Goal: Register for event/course: Sign up to attend an event or enroll in a course

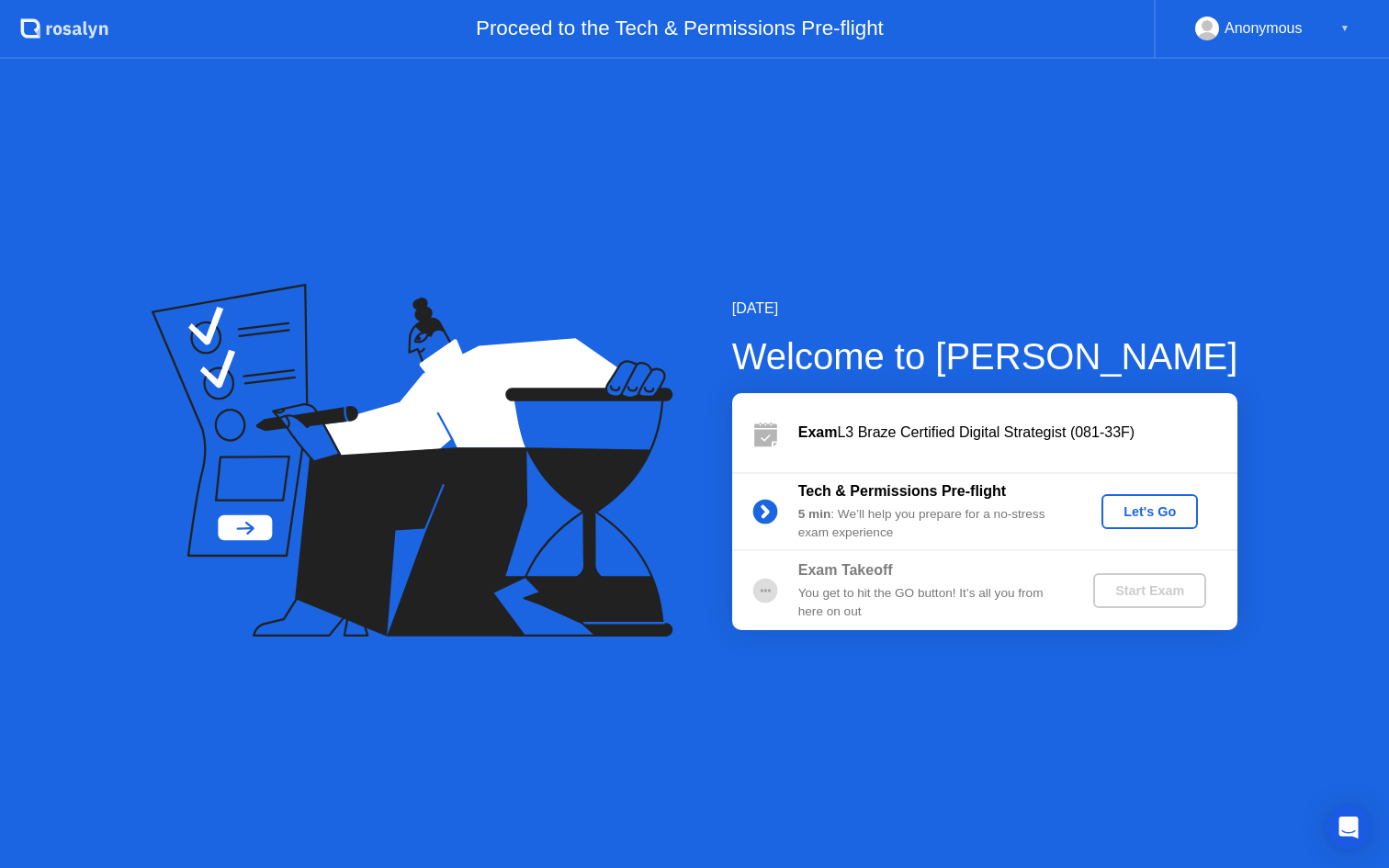
click at [1149, 512] on div "Let's Go" at bounding box center [1149, 511] width 81 height 15
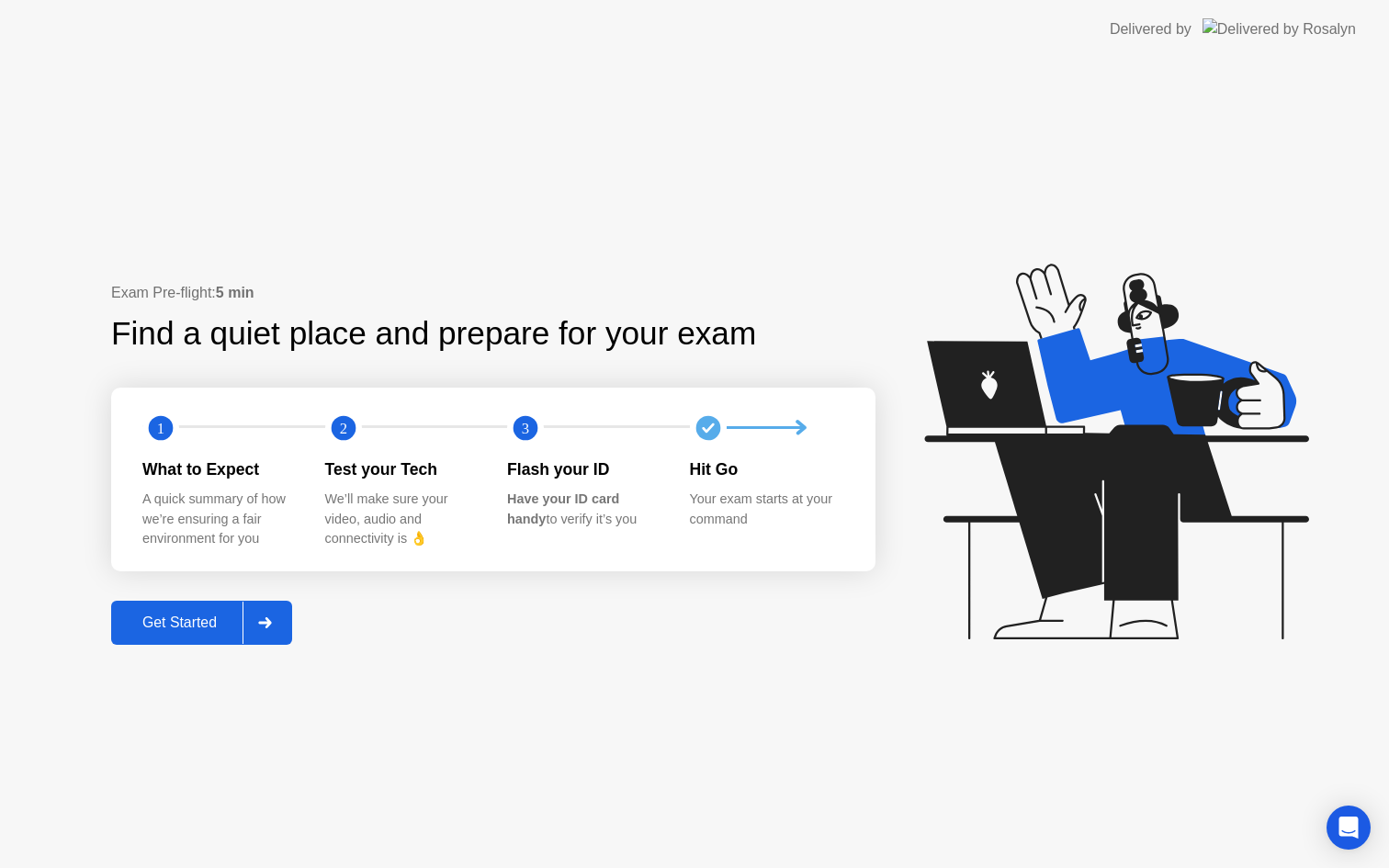
click at [148, 617] on div "Get Started" at bounding box center [180, 623] width 126 height 17
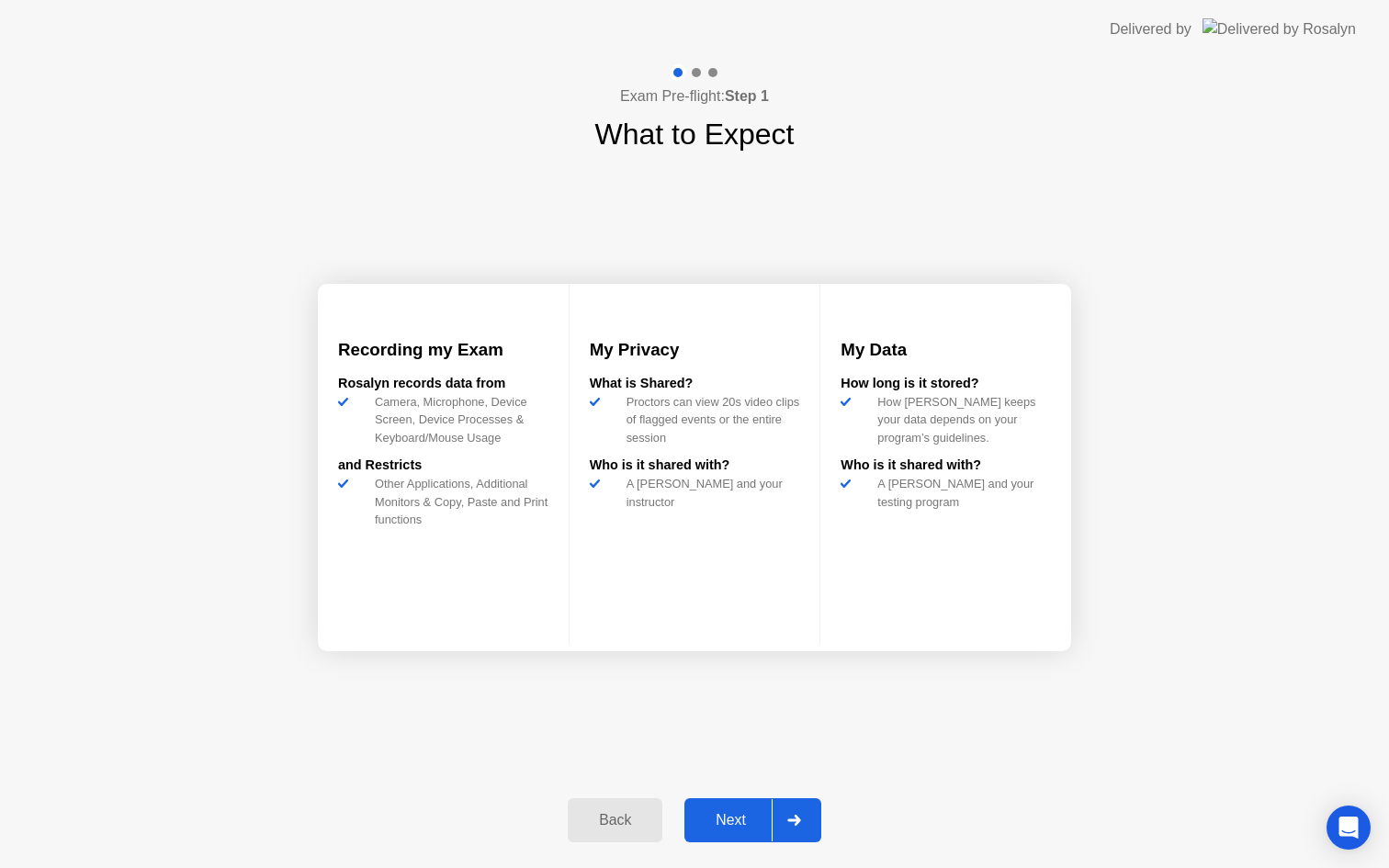
click at [738, 819] on div "Next" at bounding box center [730, 820] width 81 height 17
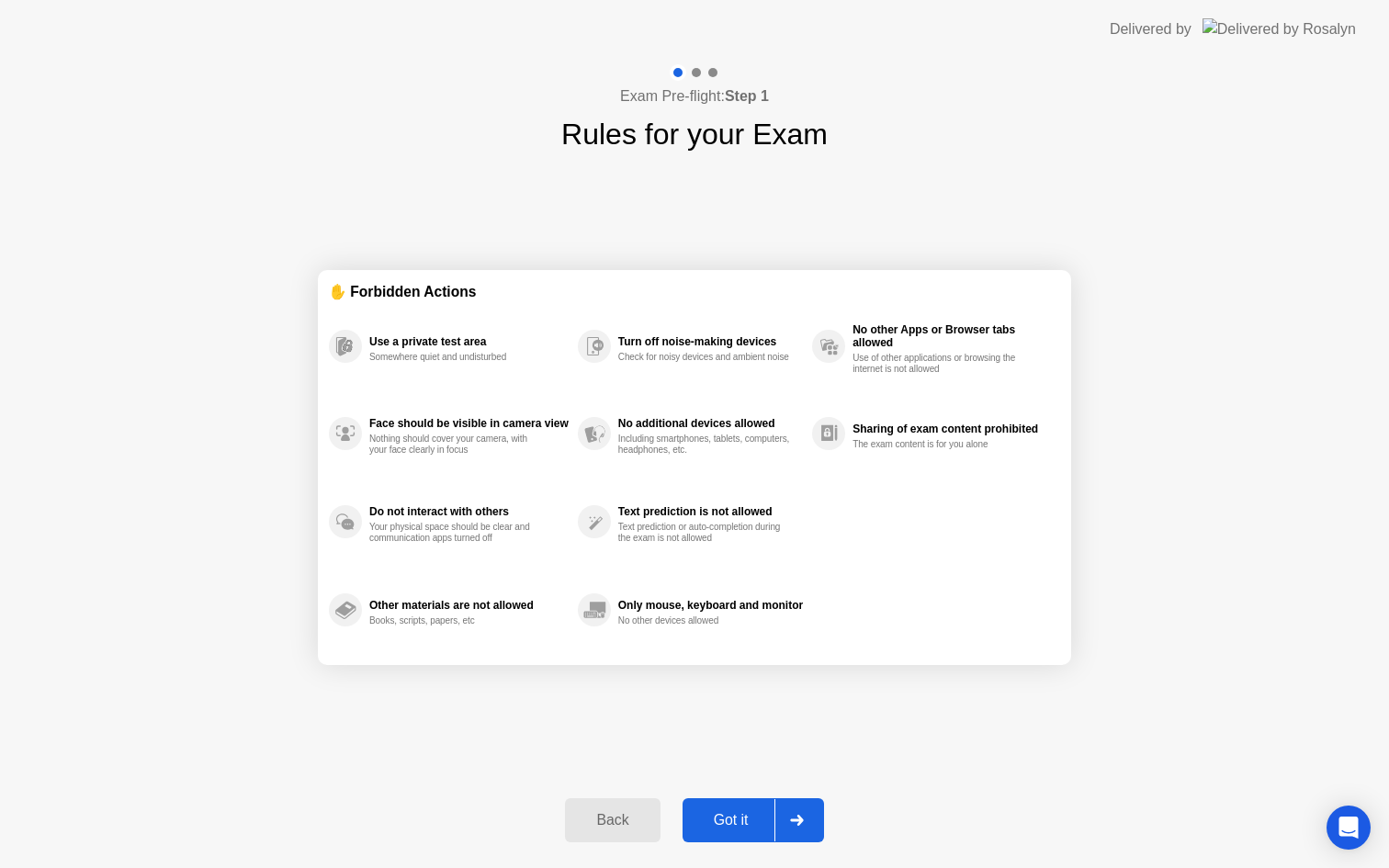
click at [738, 819] on div "Got it" at bounding box center [732, 820] width 86 height 17
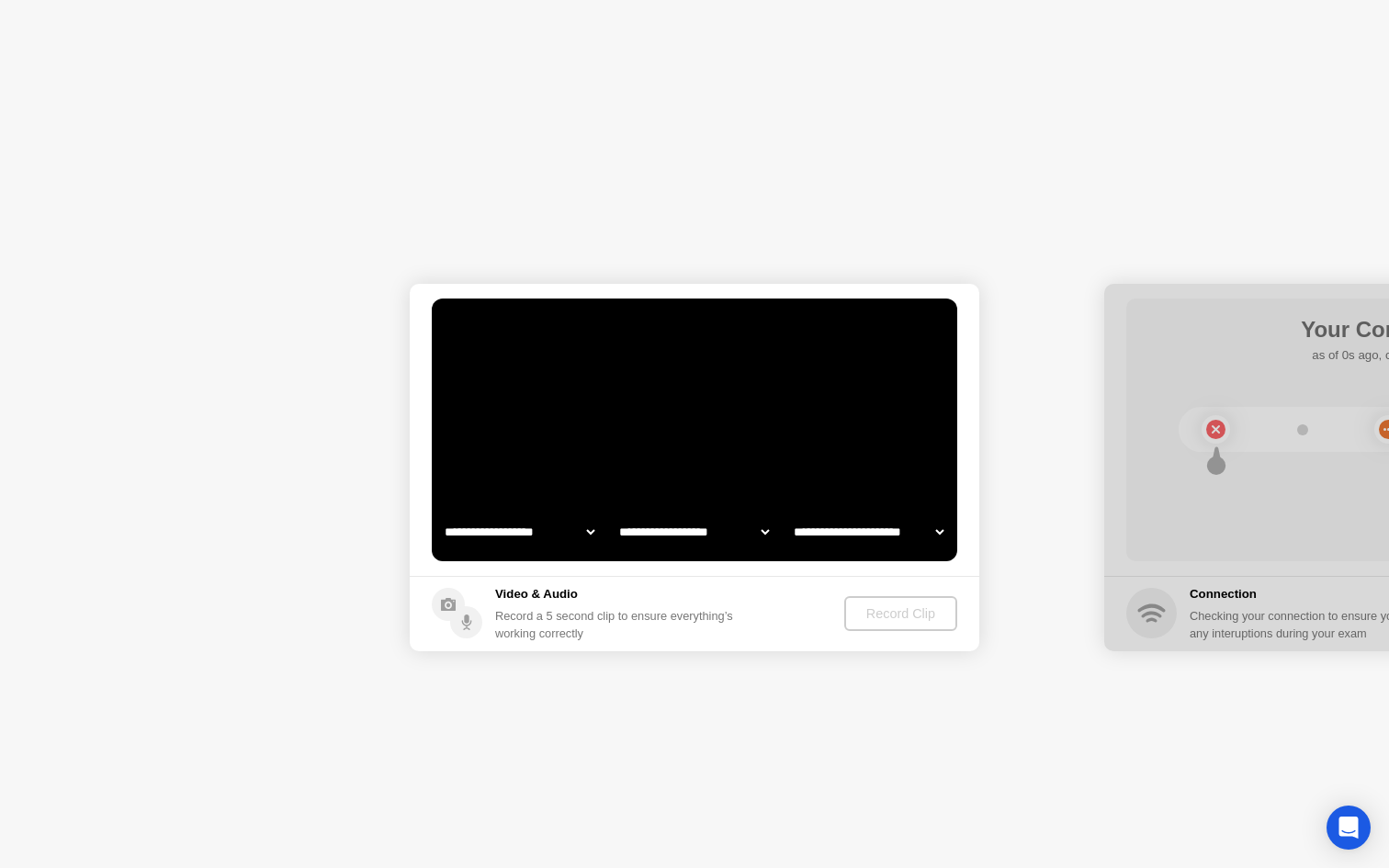
select select "**********"
select select "*******"
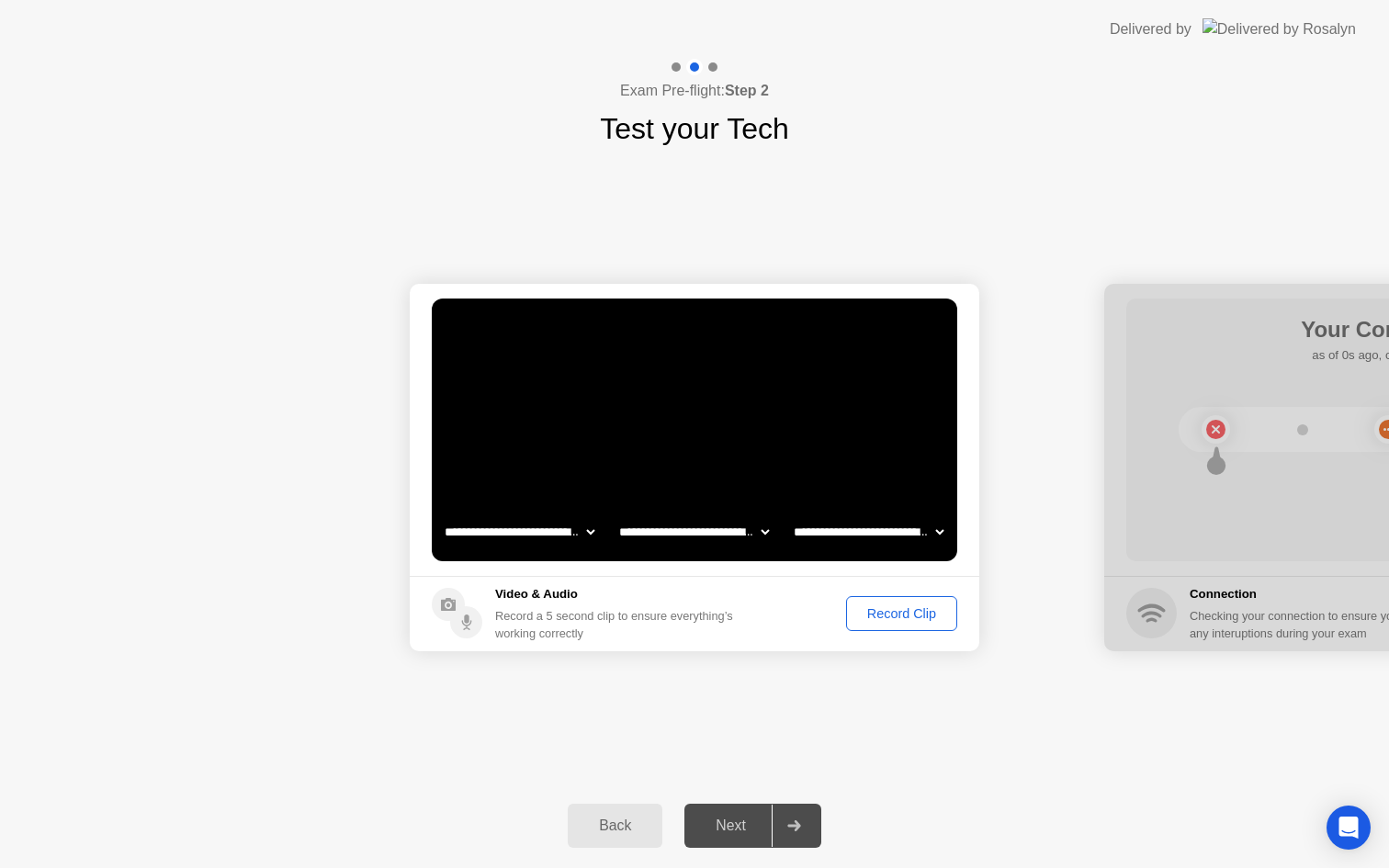
click at [730, 790] on div "Back Next" at bounding box center [694, 826] width 1389 height 84
click at [719, 819] on div "Next" at bounding box center [730, 826] width 81 height 17
click at [909, 628] on button "Record Clip" at bounding box center [901, 614] width 111 height 35
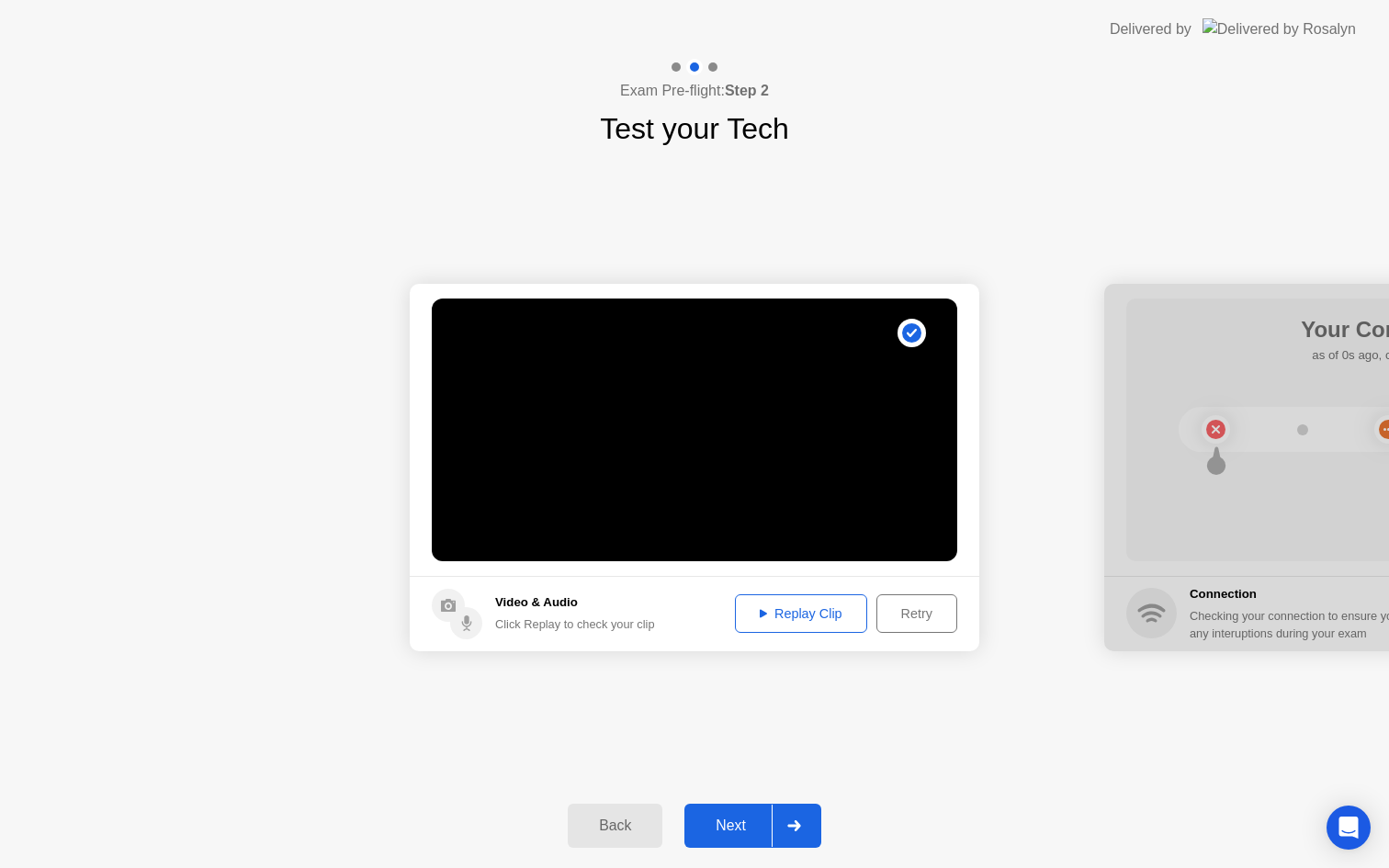
click at [719, 812] on button "Next" at bounding box center [753, 826] width 137 height 44
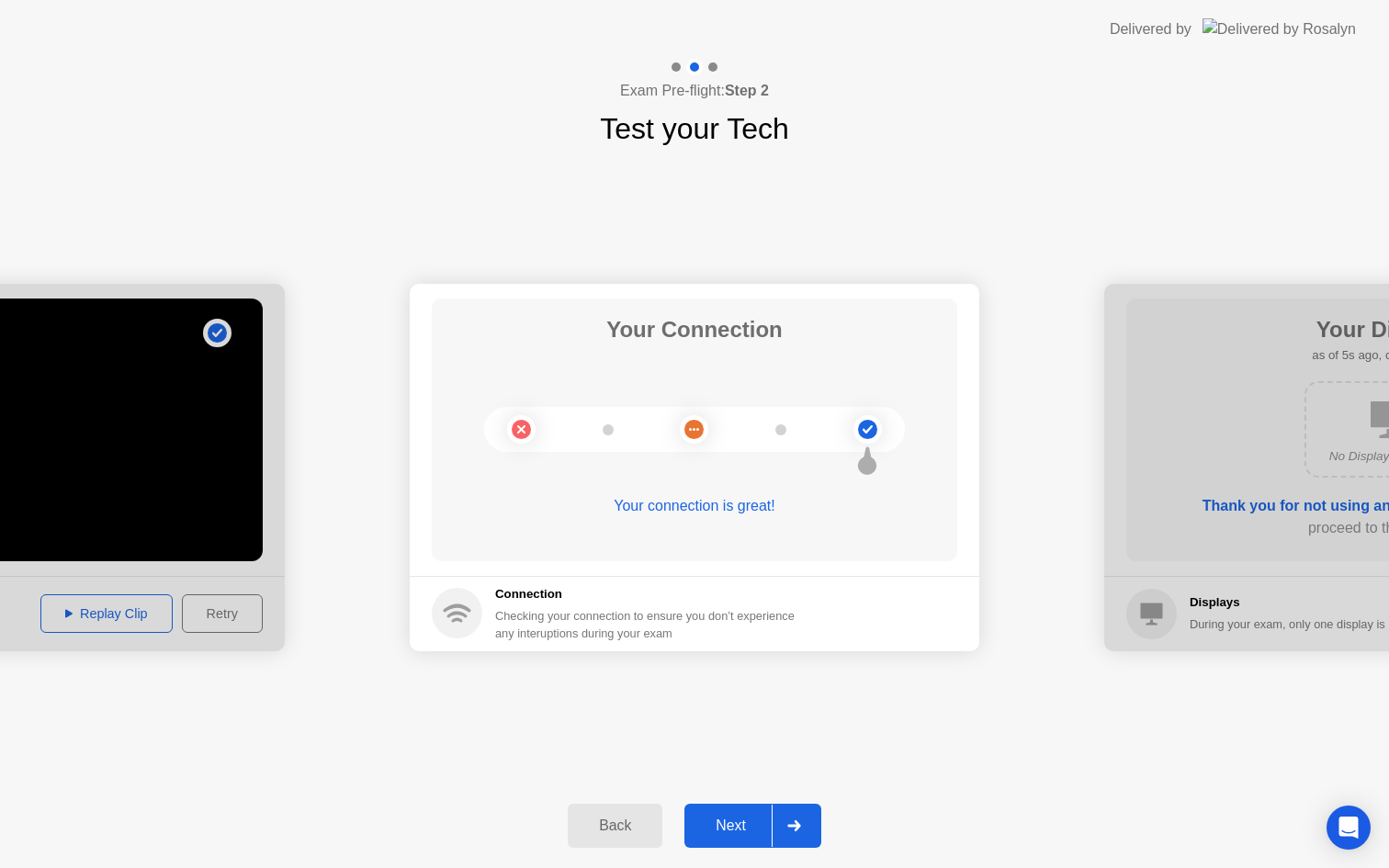
click at [740, 823] on div "Next" at bounding box center [730, 826] width 81 height 17
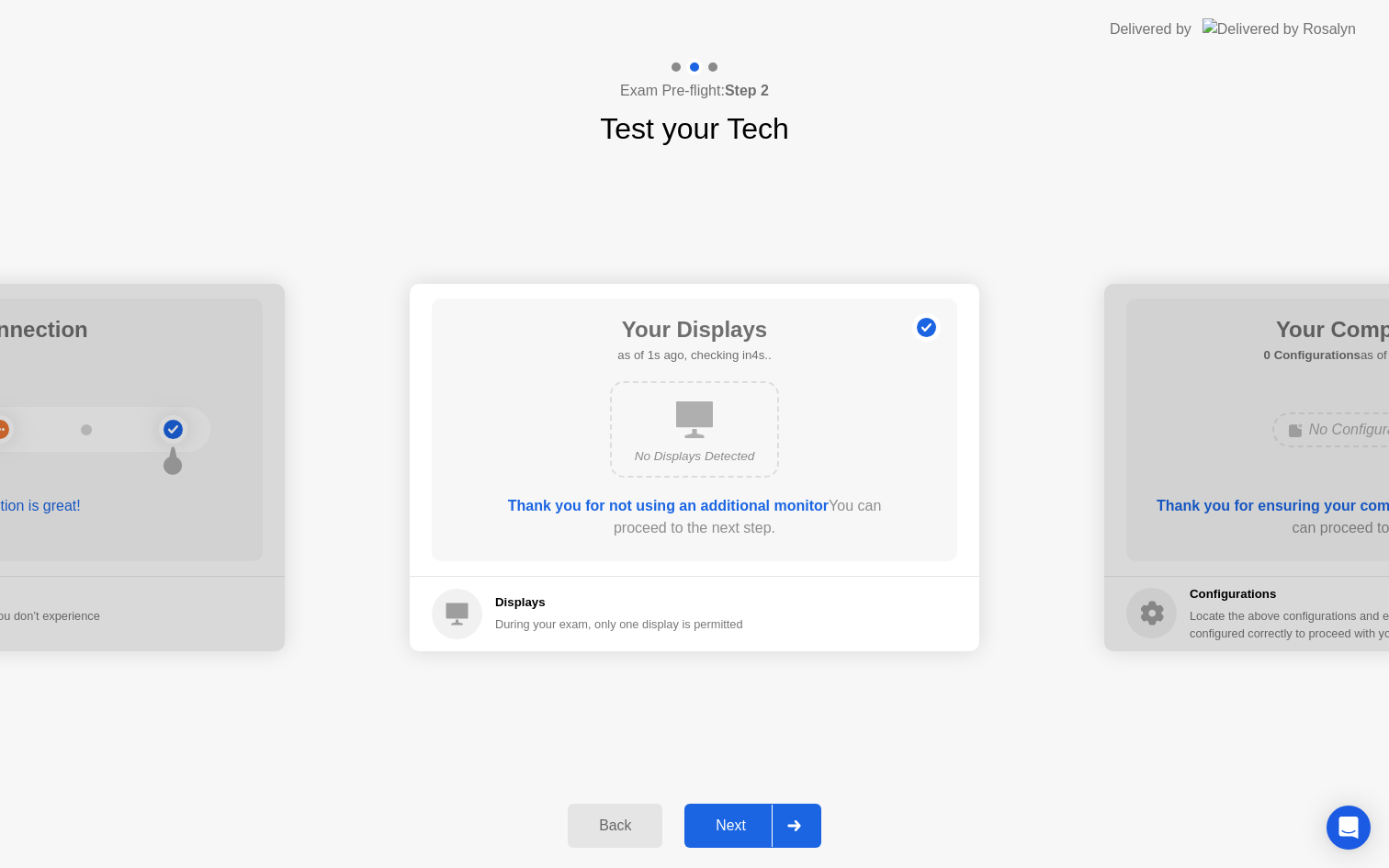
click at [740, 823] on div "Next" at bounding box center [730, 826] width 81 height 17
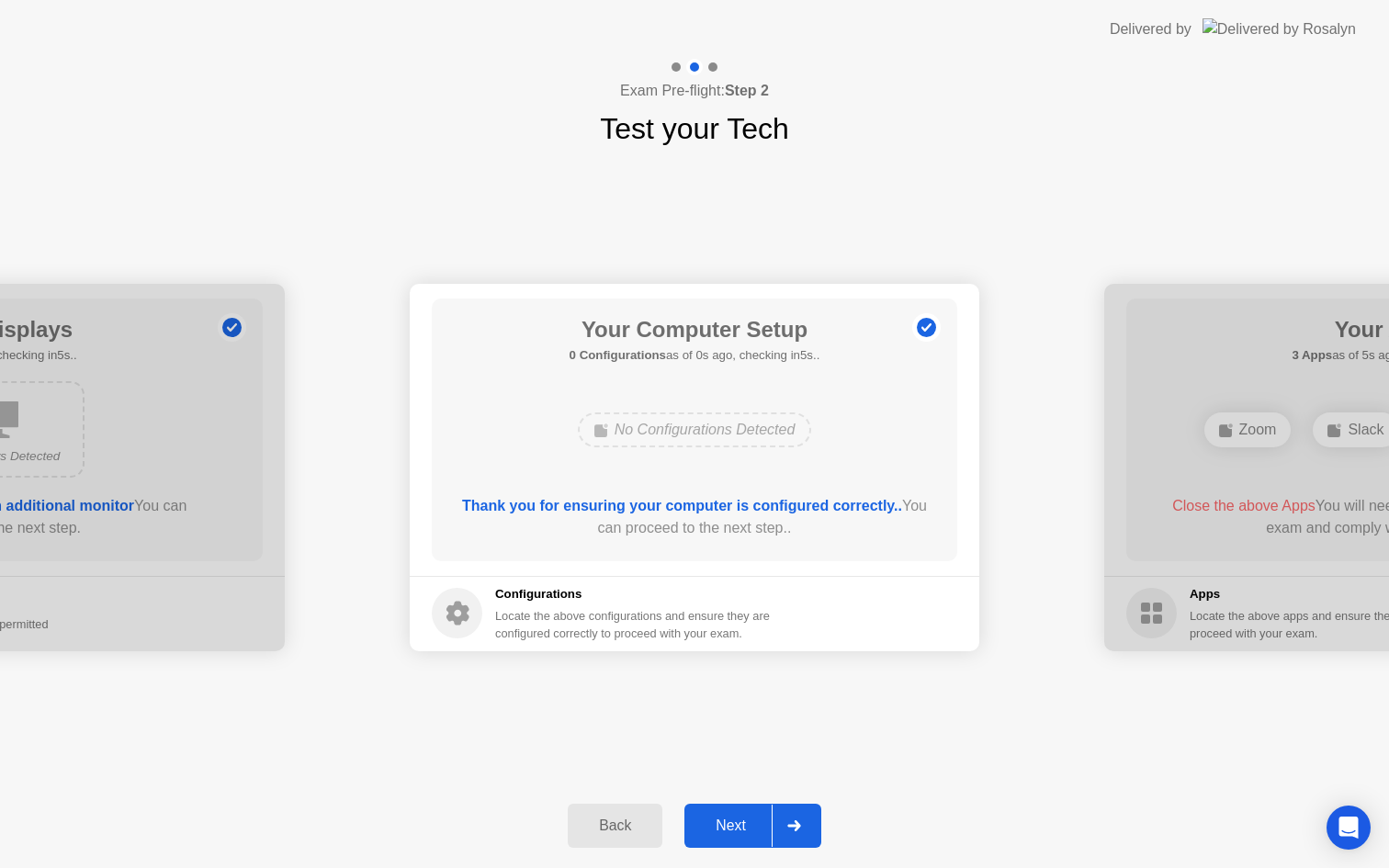
click at [740, 823] on div "Next" at bounding box center [730, 826] width 81 height 17
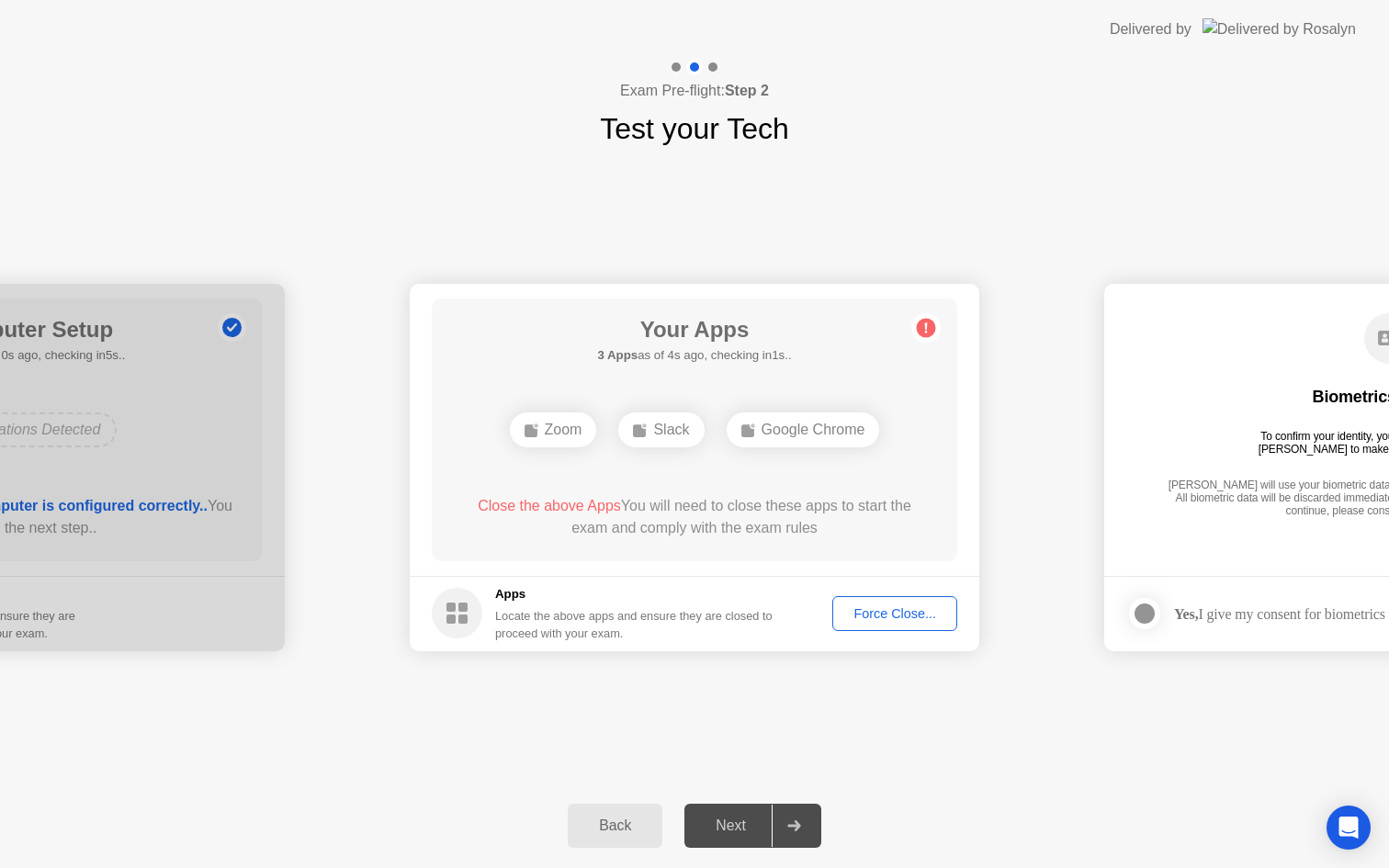
click at [886, 621] on div "Force Close..." at bounding box center [895, 613] width 112 height 15
click at [882, 611] on div "Force Close..." at bounding box center [895, 613] width 112 height 15
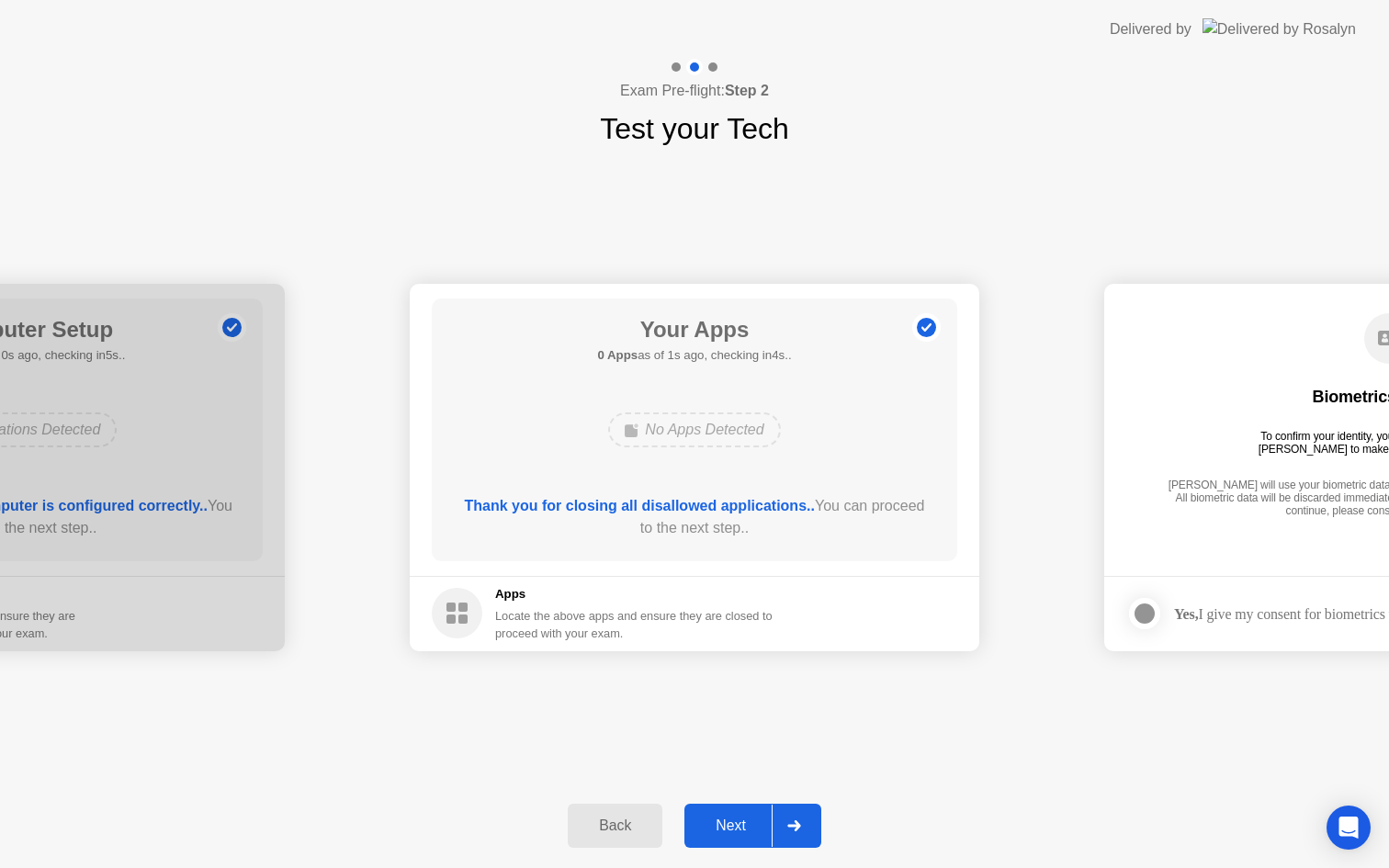
click at [732, 831] on div "Next" at bounding box center [730, 826] width 81 height 17
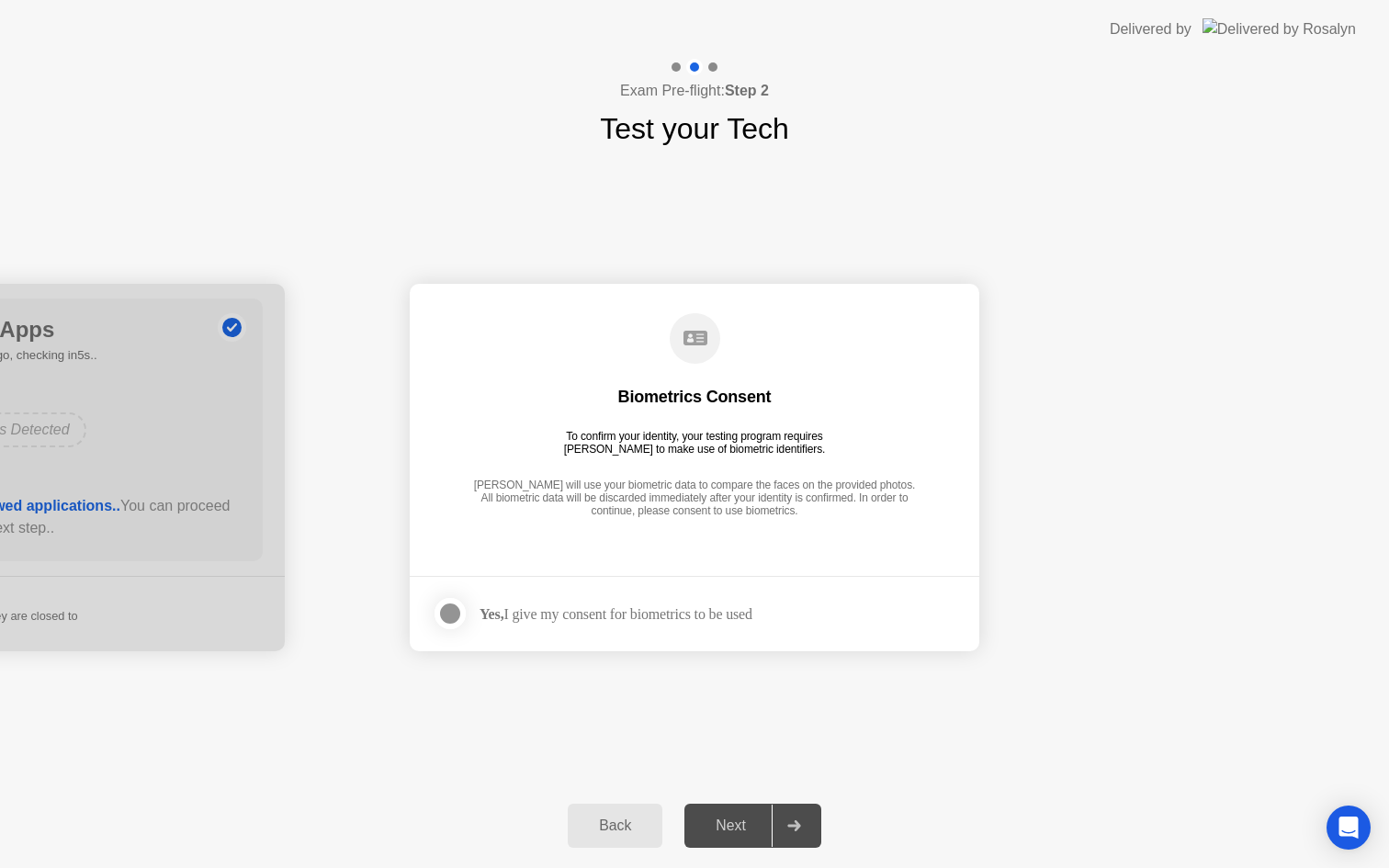
click at [446, 615] on div at bounding box center [450, 613] width 22 height 22
click at [746, 818] on div "Next" at bounding box center [730, 826] width 81 height 17
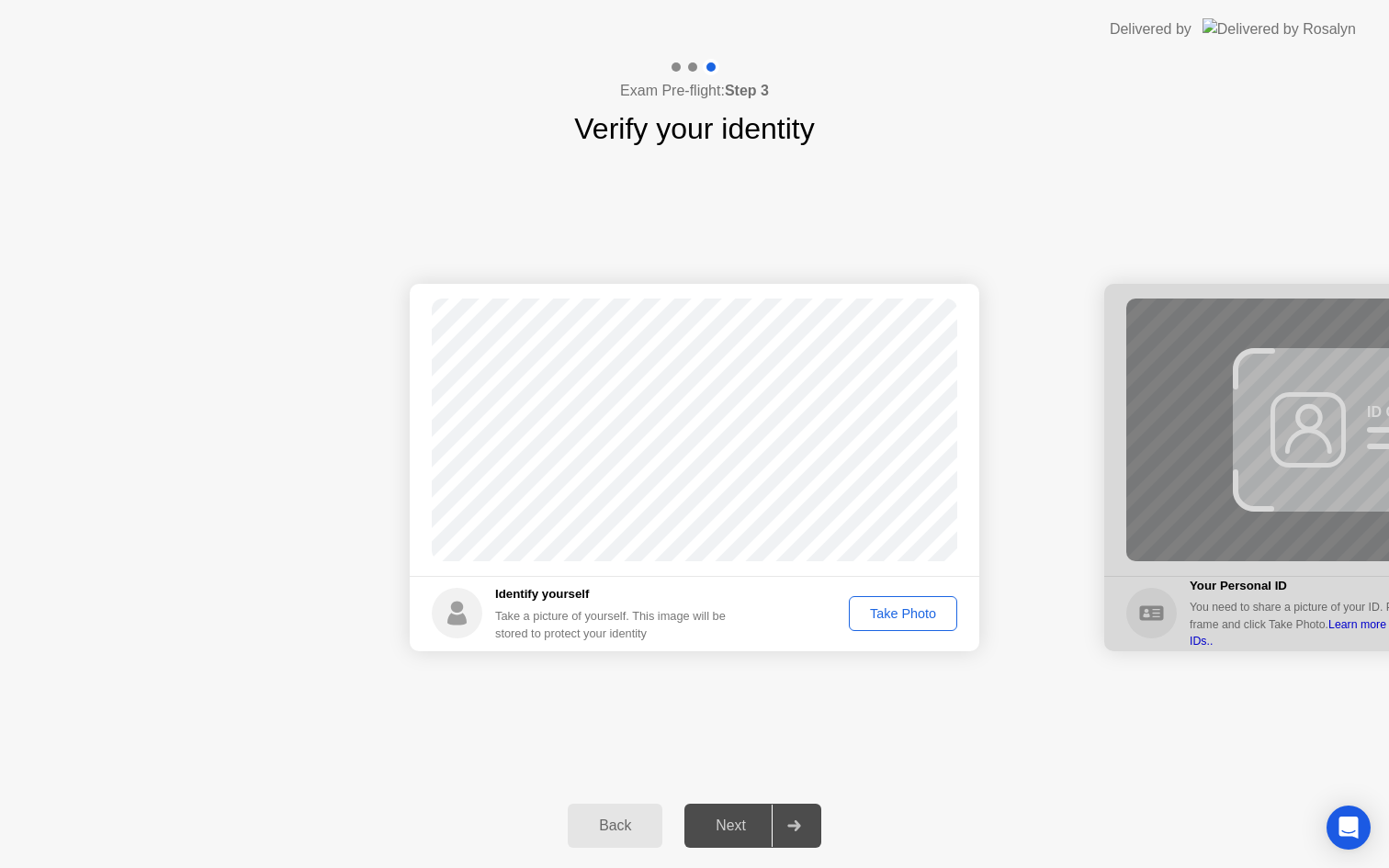
click at [891, 616] on div "Take Photo" at bounding box center [902, 613] width 95 height 15
click at [725, 818] on div "Next" at bounding box center [730, 826] width 81 height 17
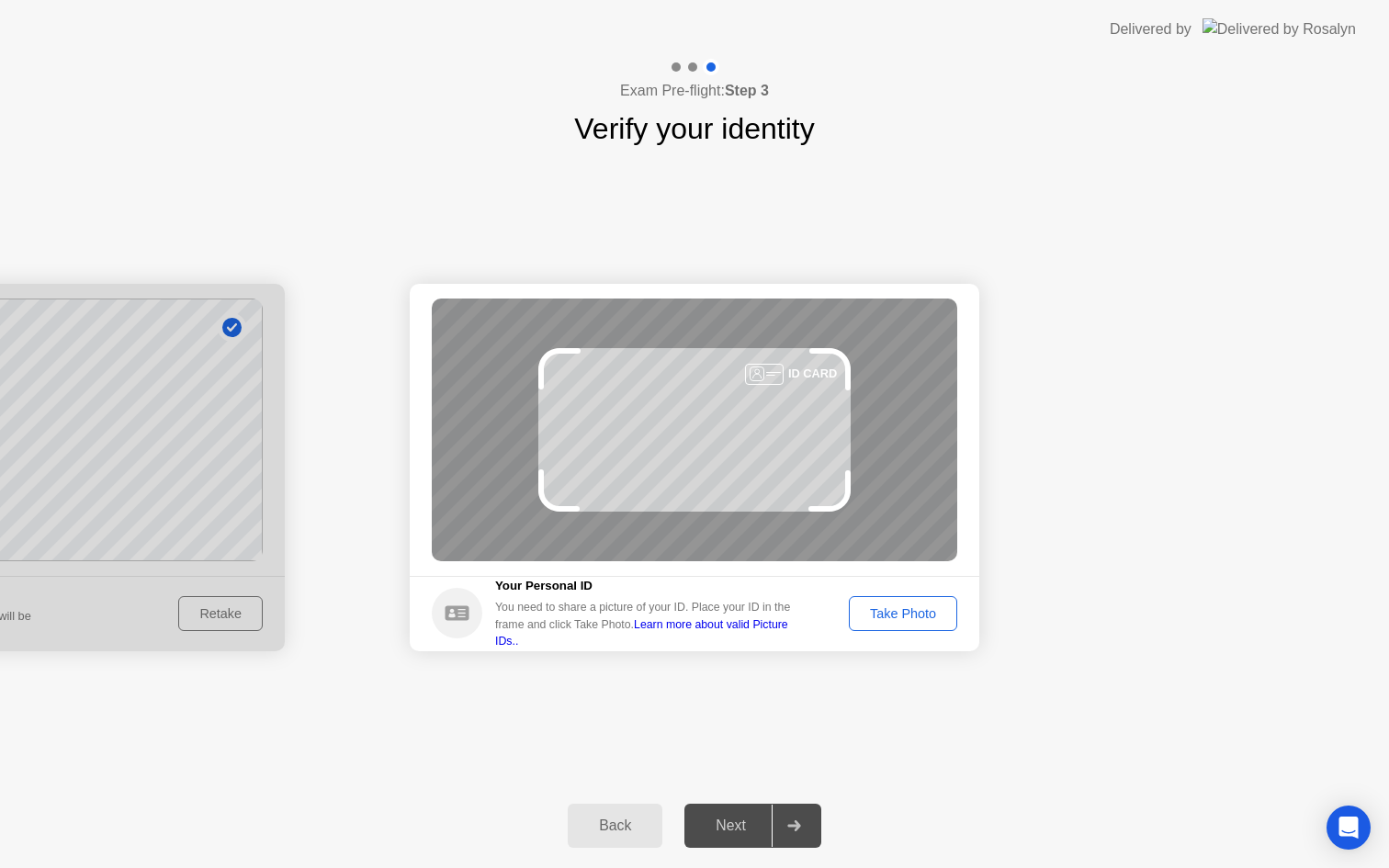
click at [903, 609] on div "Take Photo" at bounding box center [902, 613] width 95 height 15
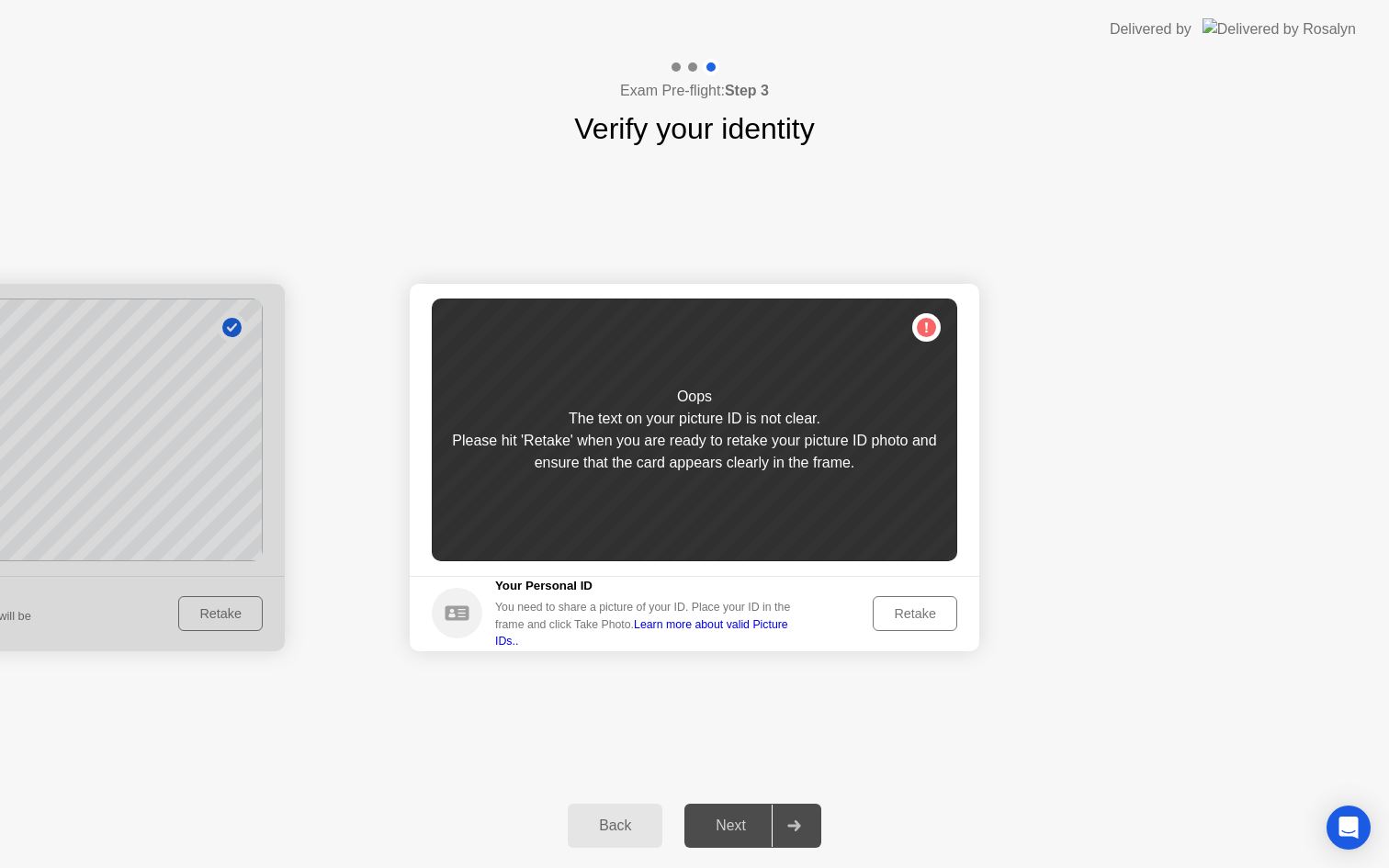
click at [903, 609] on div "Retake" at bounding box center [914, 613] width 72 height 15
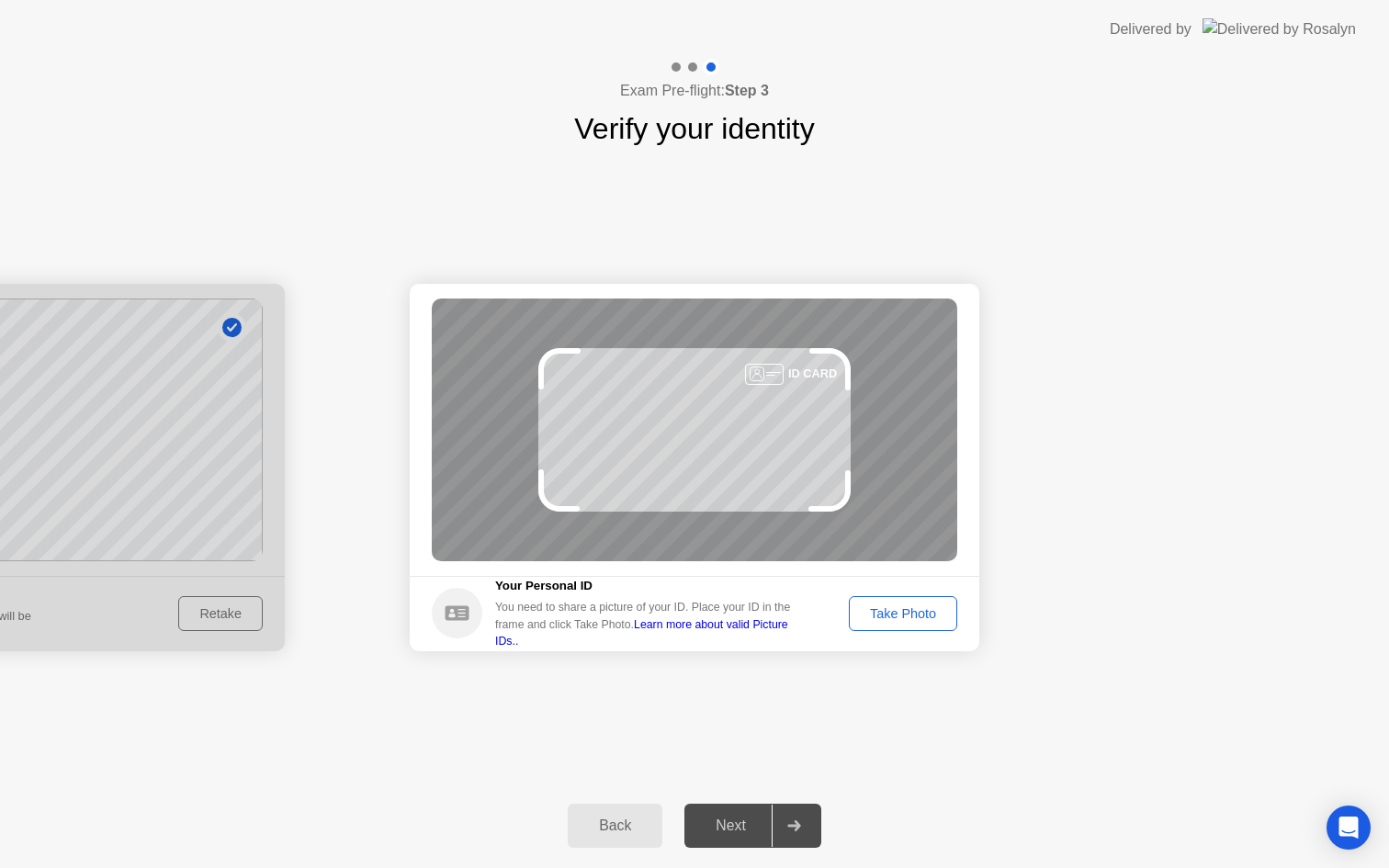
click at [903, 609] on div "Take Photo" at bounding box center [902, 613] width 95 height 15
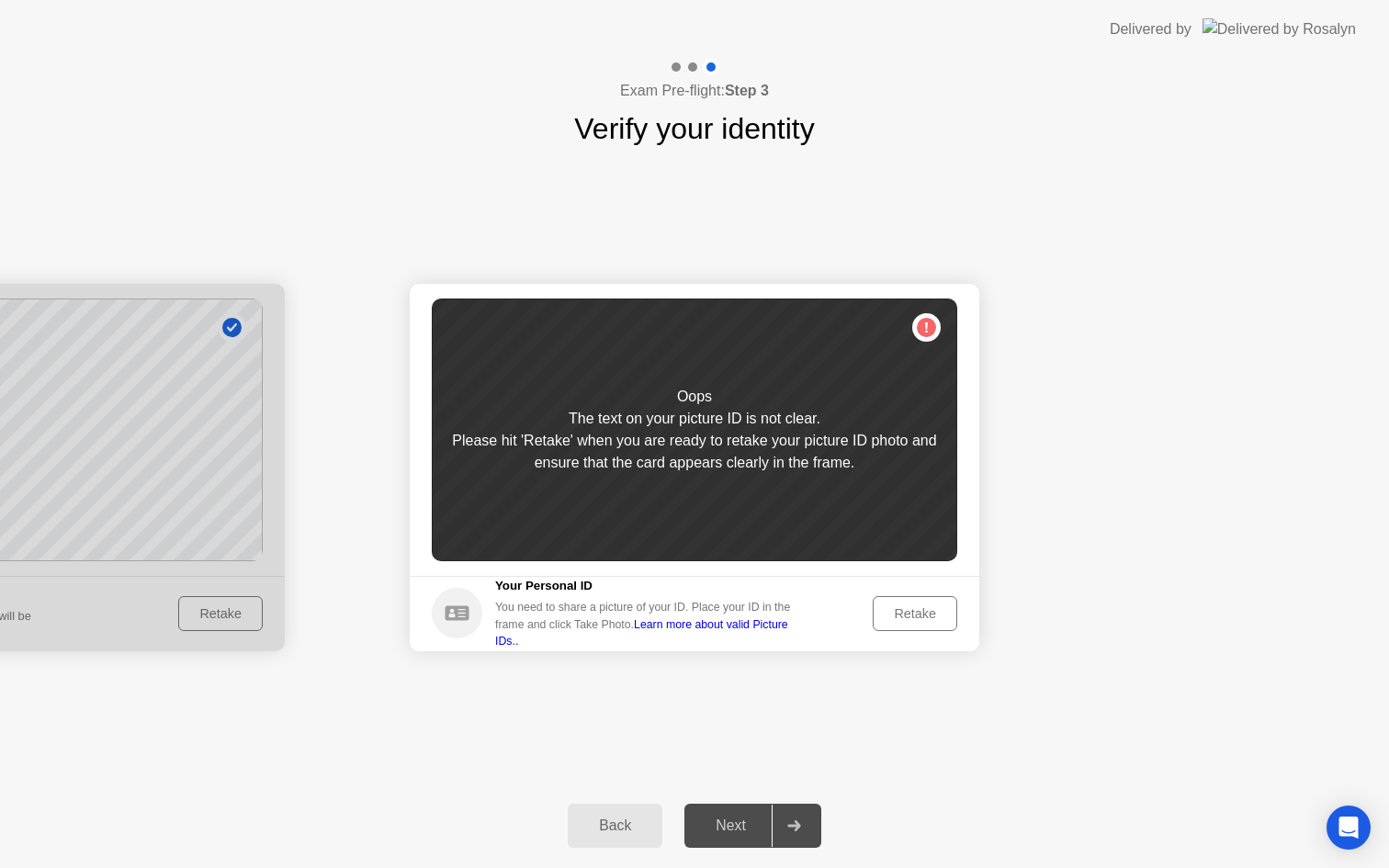
click at [930, 609] on div "Retake" at bounding box center [914, 613] width 72 height 15
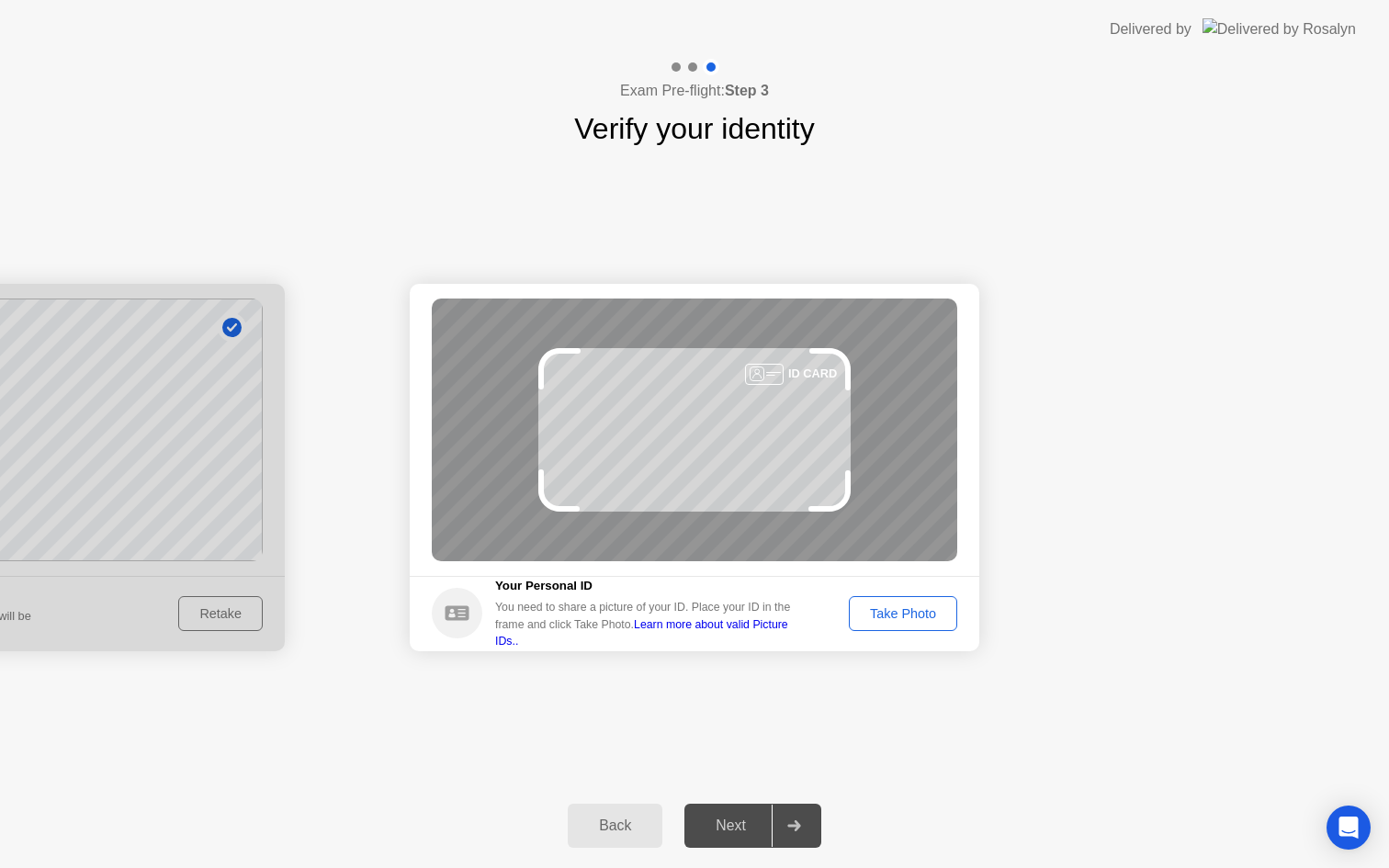
click at [923, 624] on button "Take Photo" at bounding box center [902, 614] width 109 height 35
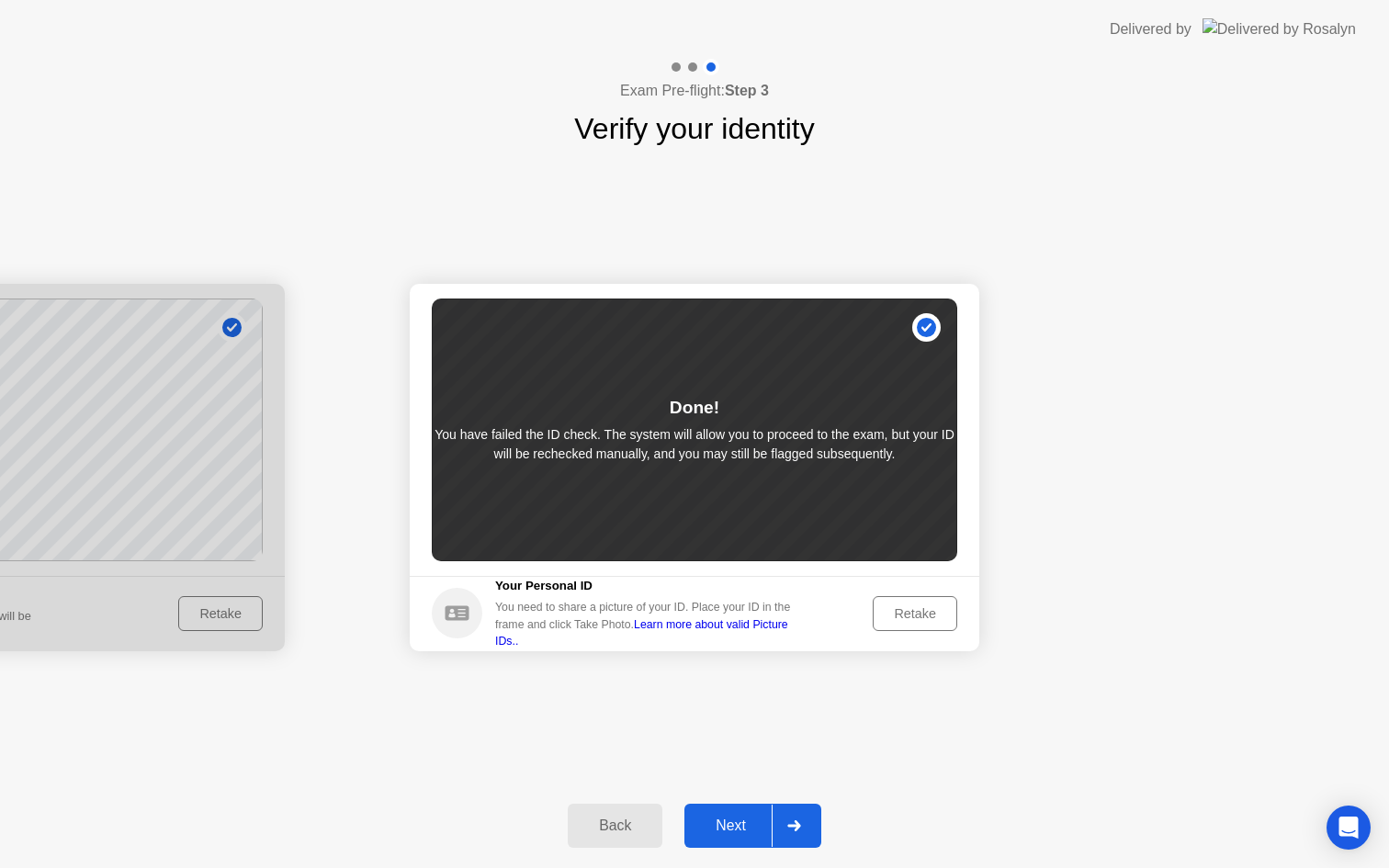
click at [899, 617] on div "Retake" at bounding box center [914, 613] width 72 height 15
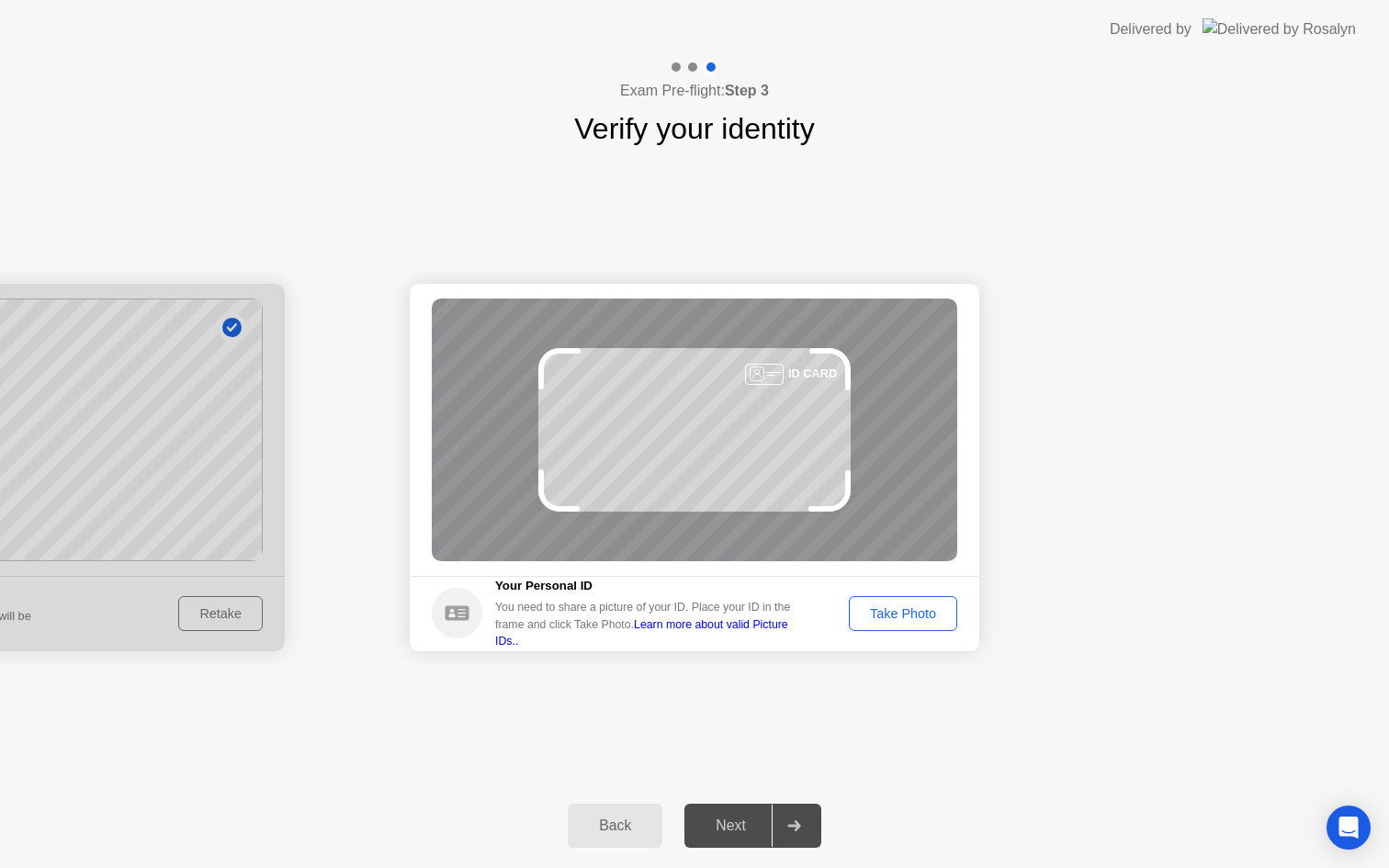
click at [907, 608] on div "Take Photo" at bounding box center [902, 613] width 95 height 15
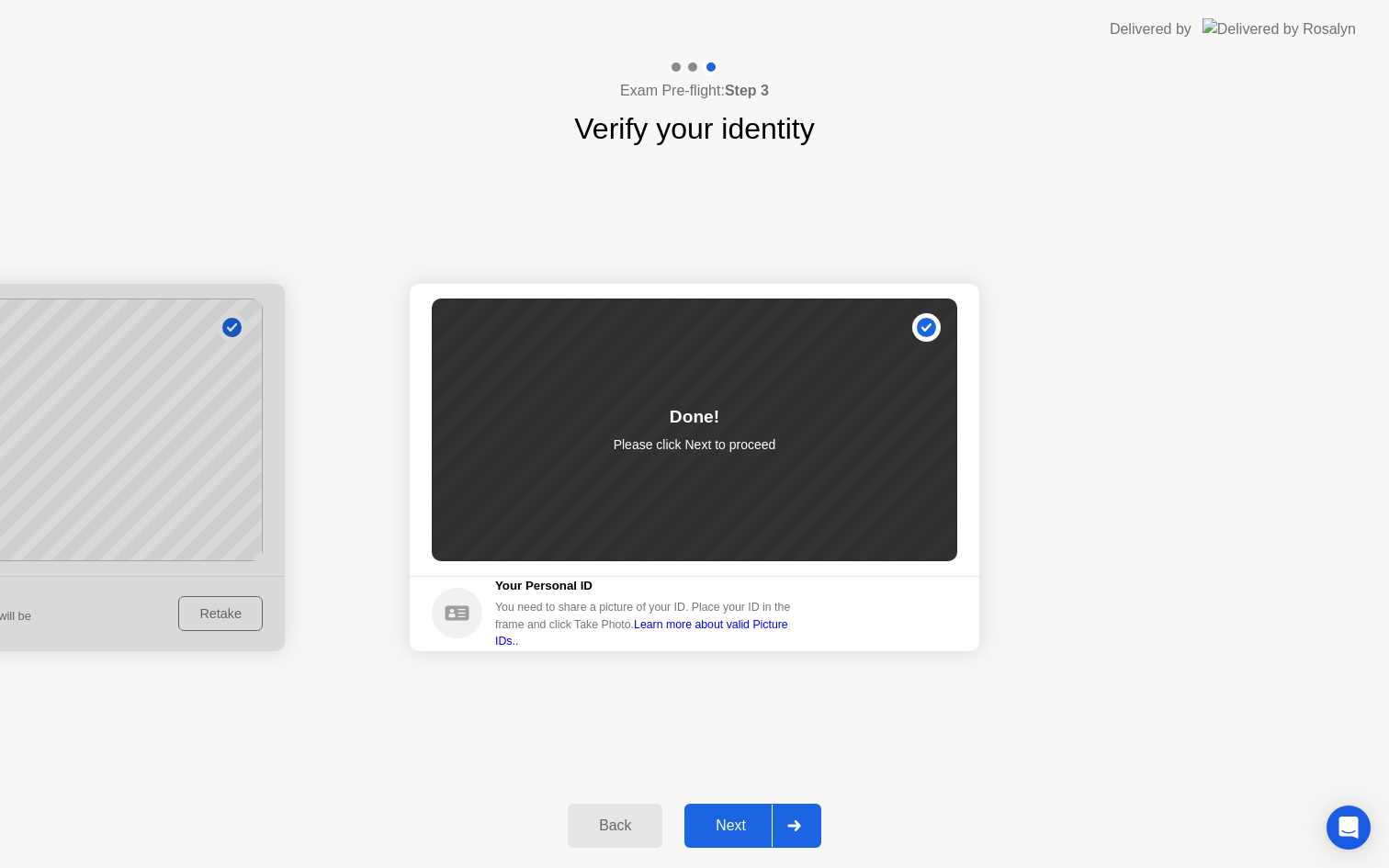
click at [753, 818] on div "Next" at bounding box center [730, 826] width 81 height 17
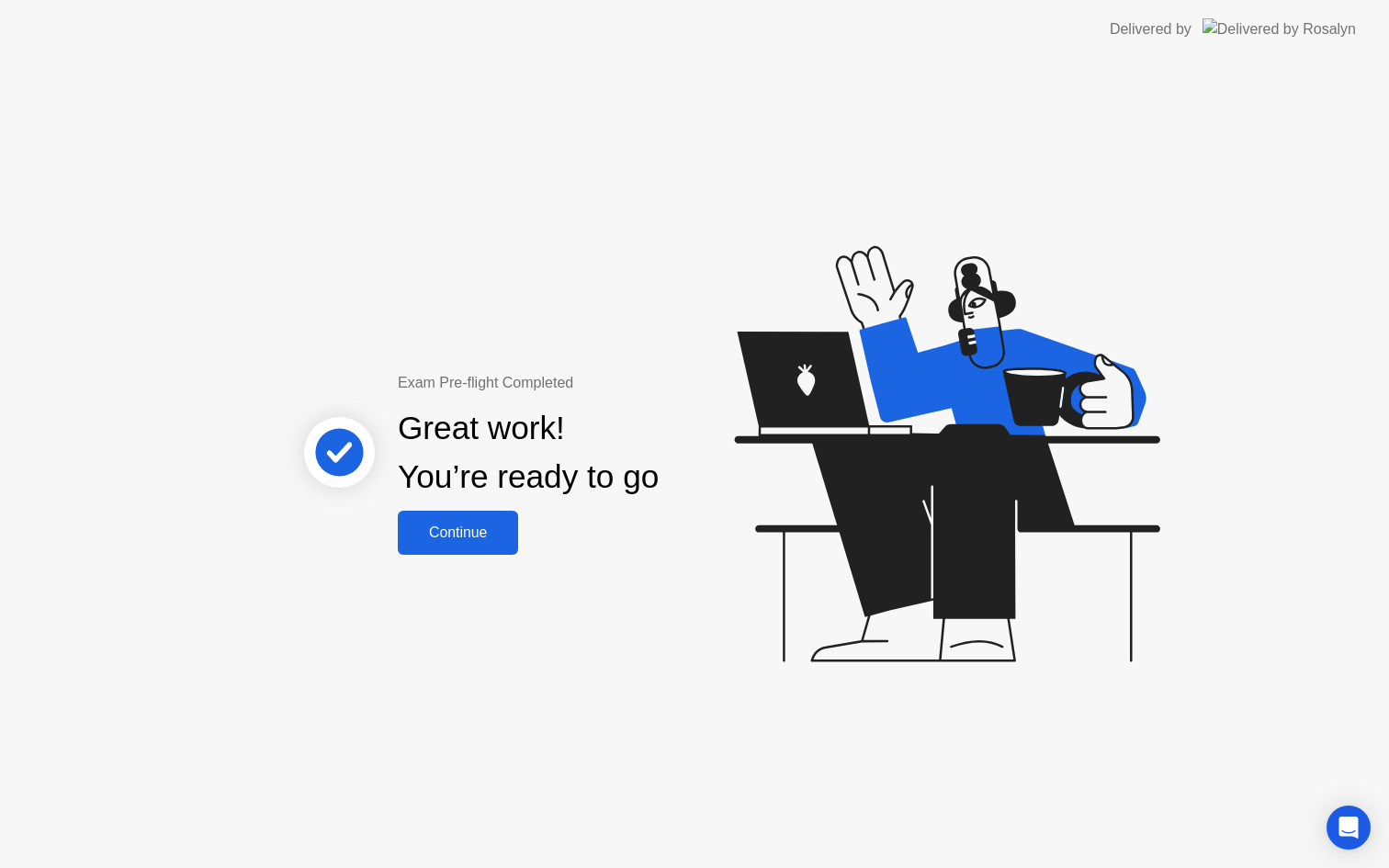
click at [439, 536] on div "Continue" at bounding box center [457, 533] width 109 height 17
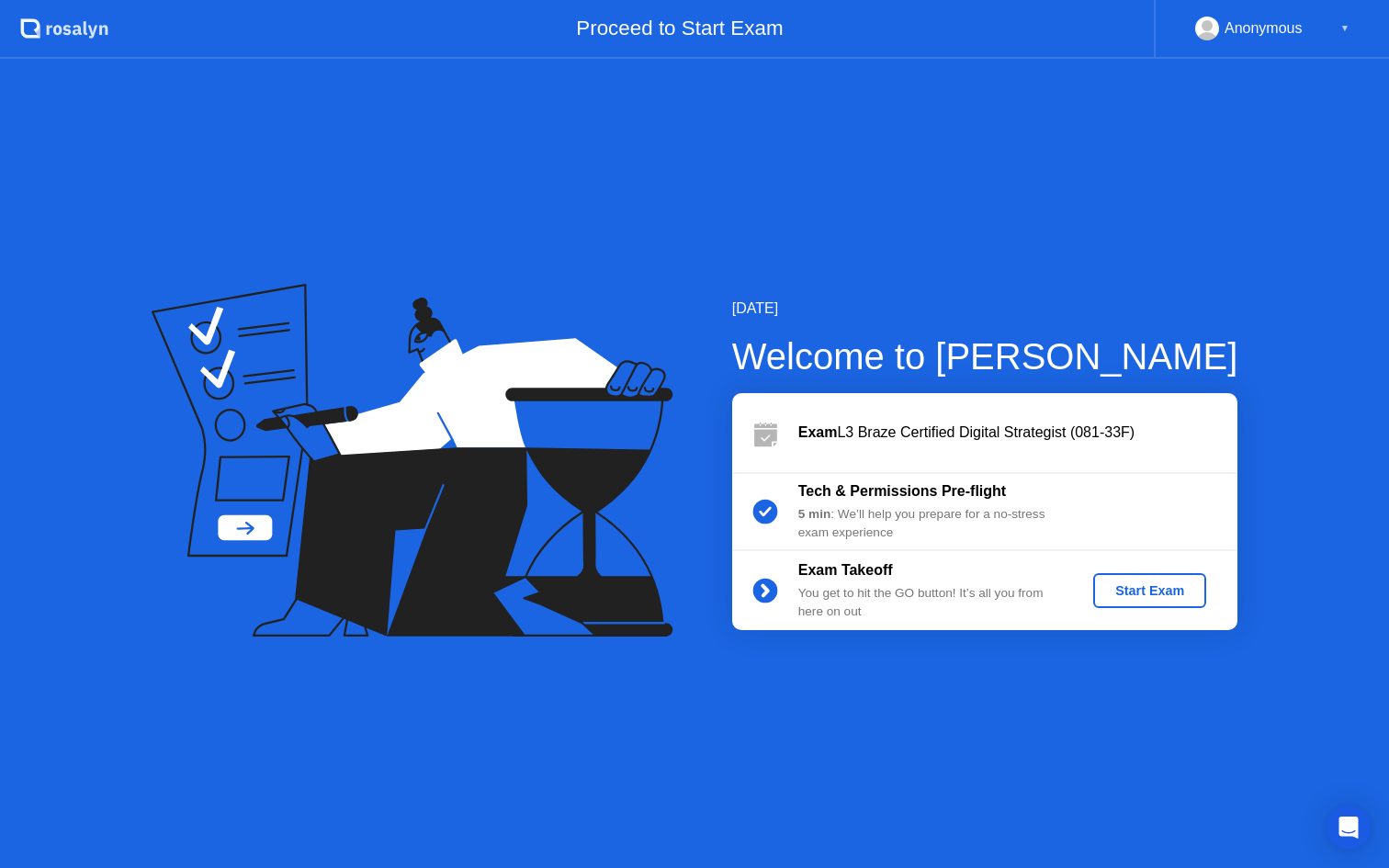
click at [1144, 584] on div "Start Exam" at bounding box center [1150, 590] width 98 height 15
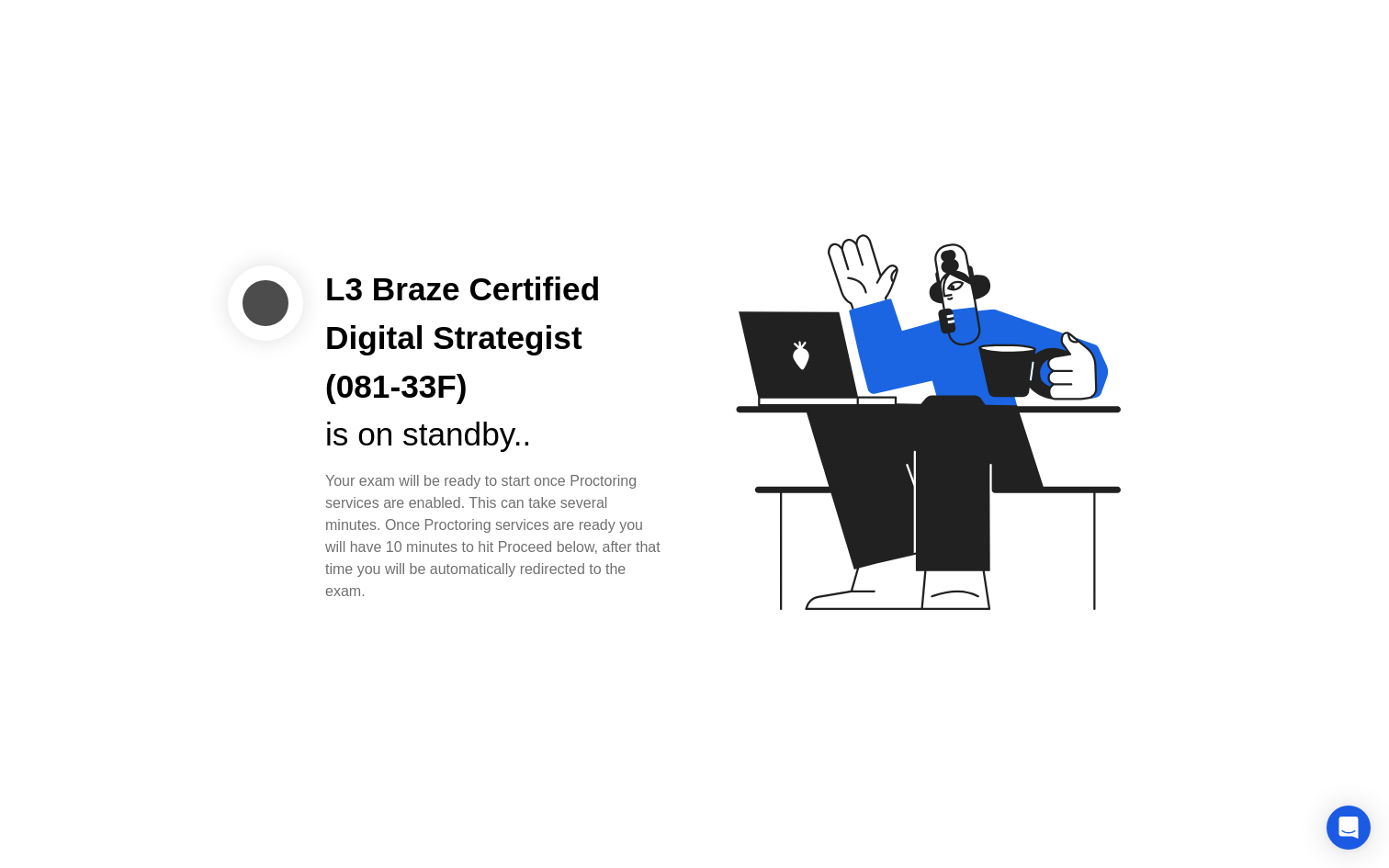
click at [518, 353] on div "L3 Braze Certified Digital Strategist (081-33F)" at bounding box center [495, 338] width 340 height 145
click at [818, 320] on icon at bounding box center [928, 422] width 385 height 376
click at [1340, 827] on icon "Open Intercom Messenger" at bounding box center [1349, 828] width 24 height 24
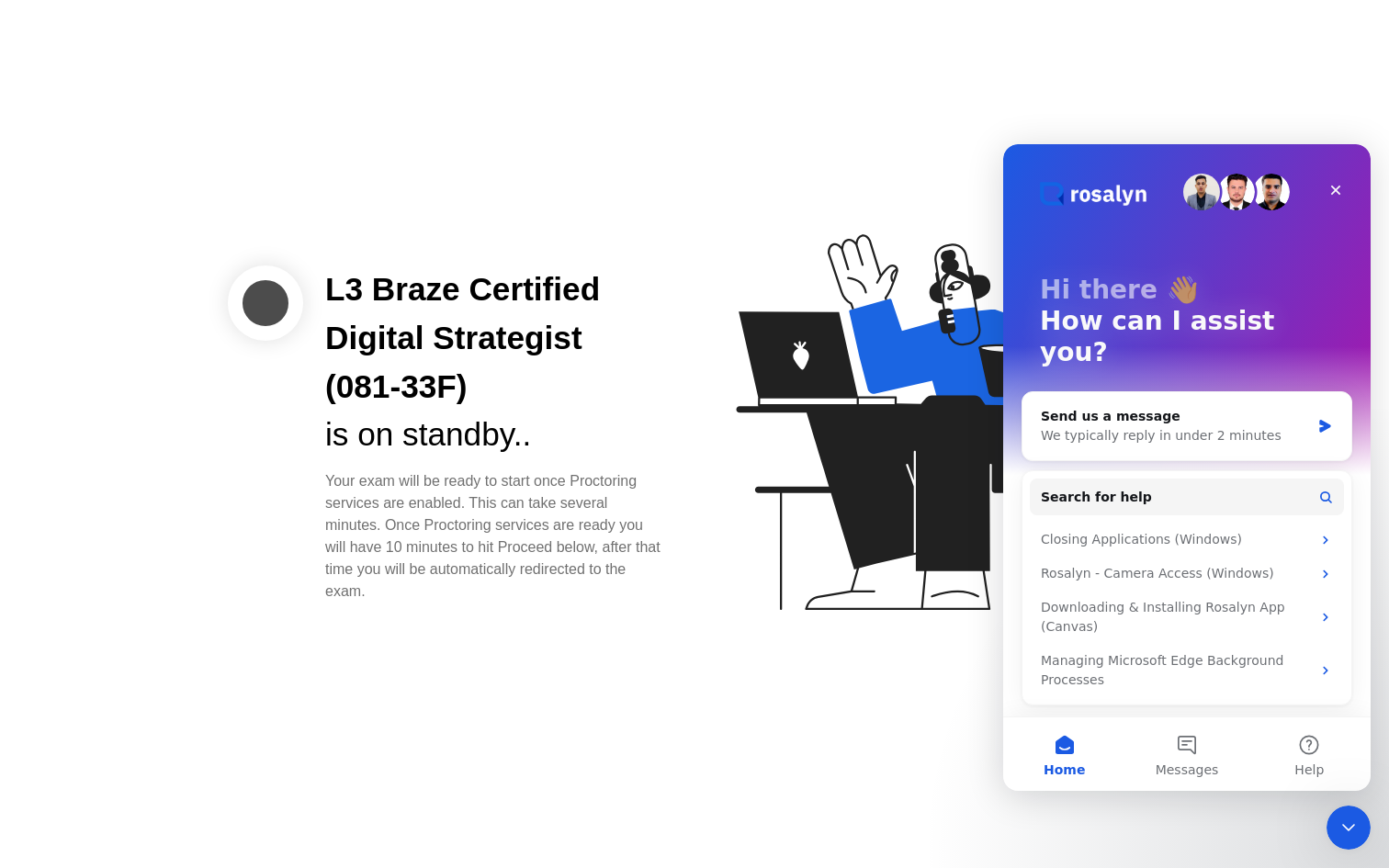
click at [823, 526] on icon at bounding box center [924, 431] width 474 height 471
click at [1349, 830] on icon "Close Intercom Messenger" at bounding box center [1346, 825] width 22 height 22
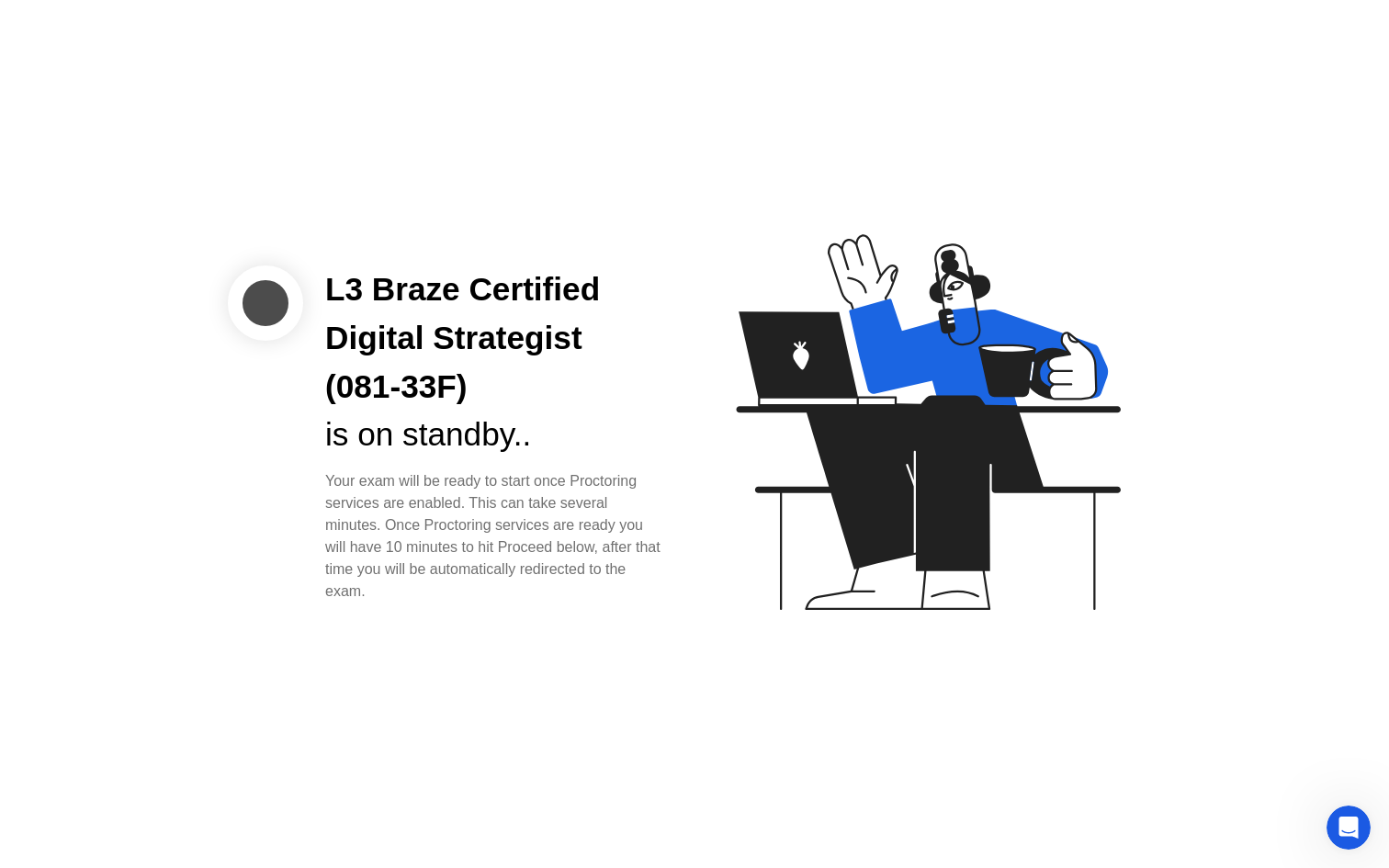
click at [674, 640] on div "L3 Braze Certified Digital Strategist (081-33F) is on standby.. Your exam will …" at bounding box center [694, 434] width 1389 height 868
click at [378, 488] on div "Your exam will be ready to start once Proctoring services are enabled. This can…" at bounding box center [495, 536] width 340 height 132
drag, startPoint x: 282, startPoint y: 301, endPoint x: 489, endPoint y: 309, distance: 207.2
click at [489, 309] on div "L3 Braze Certified Digital Strategist (081-33F) is on standby.. Your exam will …" at bounding box center [457, 434] width 459 height 337
click at [530, 309] on div "L3 Braze Certified Digital Strategist (081-33F)" at bounding box center [495, 338] width 340 height 145
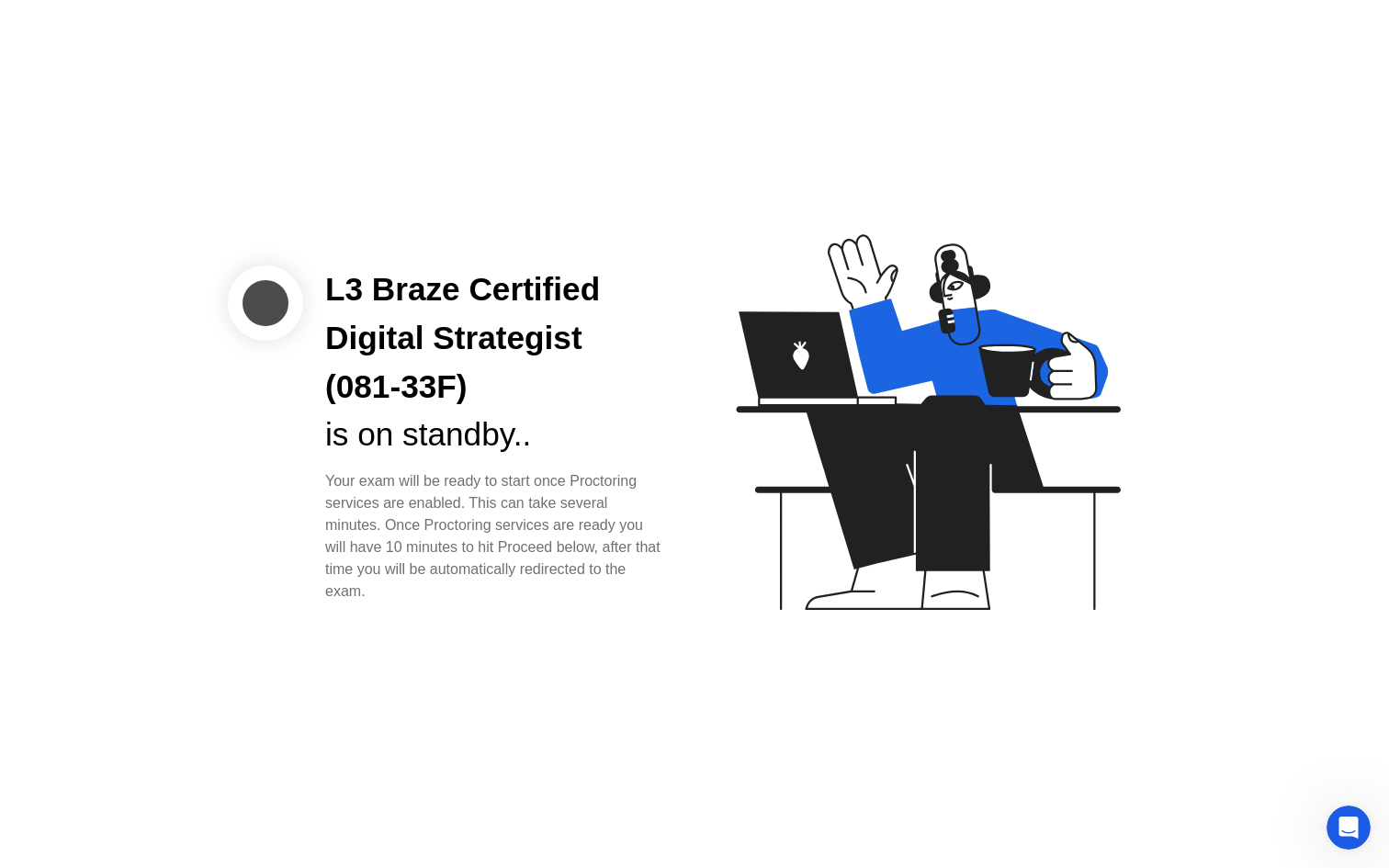
click at [677, 485] on div "L3 Braze Certified Digital Strategist (081-33F) is on standby.. Your exam will …" at bounding box center [495, 434] width 385 height 337
drag, startPoint x: 772, startPoint y: 867, endPoint x: 573, endPoint y: 867, distance: 199.0
click at [770, 867] on div "L3 Braze Certified Digital Strategist (081-33F) is on standby.. Your exam will …" at bounding box center [694, 434] width 1389 height 868
click at [372, 315] on div "L3 Braze Certified Digital Strategist (081-33F)" at bounding box center [495, 338] width 340 height 145
click at [263, 317] on div at bounding box center [265, 303] width 76 height 76
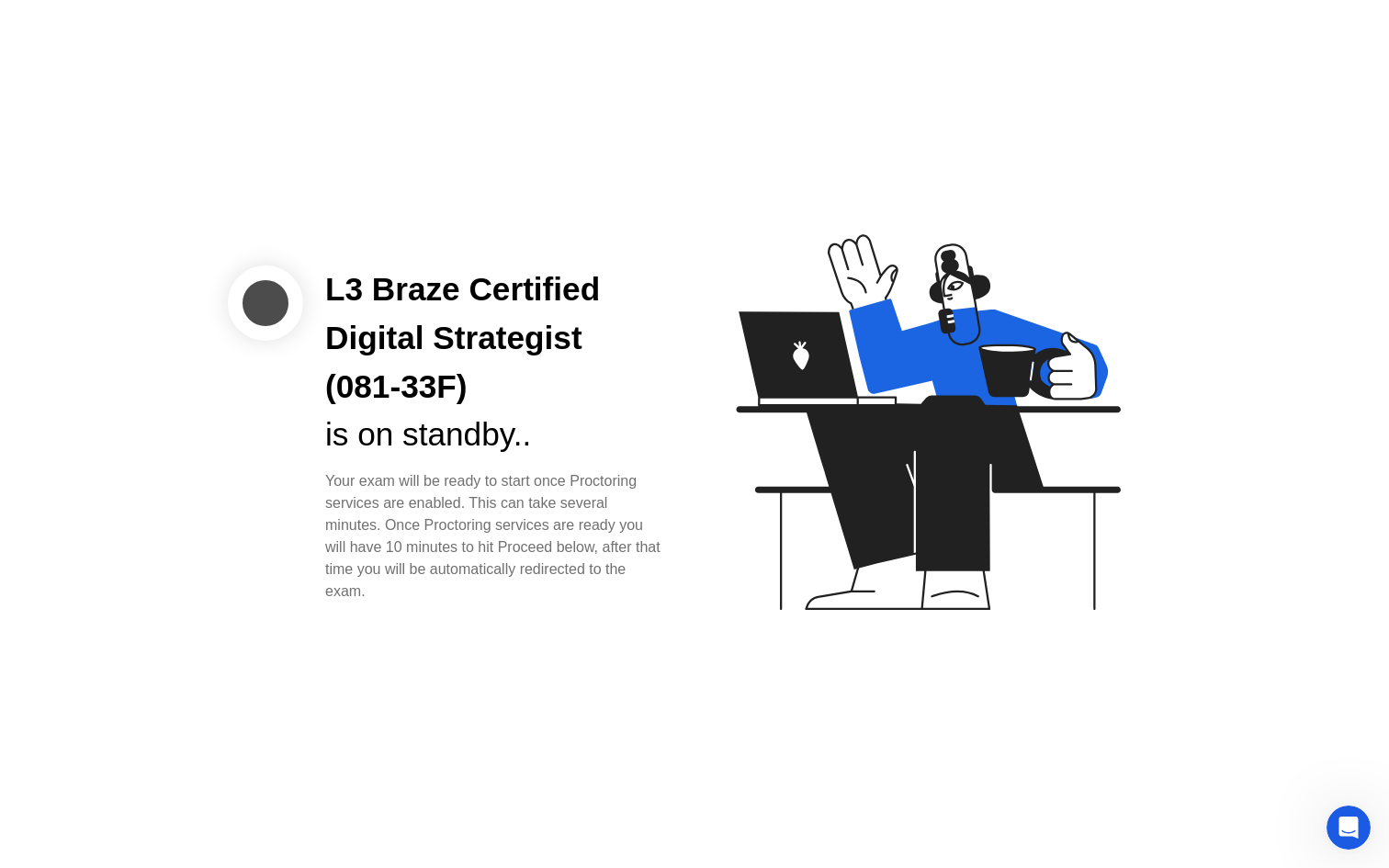
click at [263, 317] on div at bounding box center [265, 303] width 76 height 76
click at [495, 347] on div "L3 Braze Certified Digital Strategist (081-33F)" at bounding box center [495, 338] width 340 height 145
click at [299, 330] on div "L3 Braze Certified Digital Strategist (081-33F) is on standby.. Your exam will …" at bounding box center [457, 434] width 459 height 337
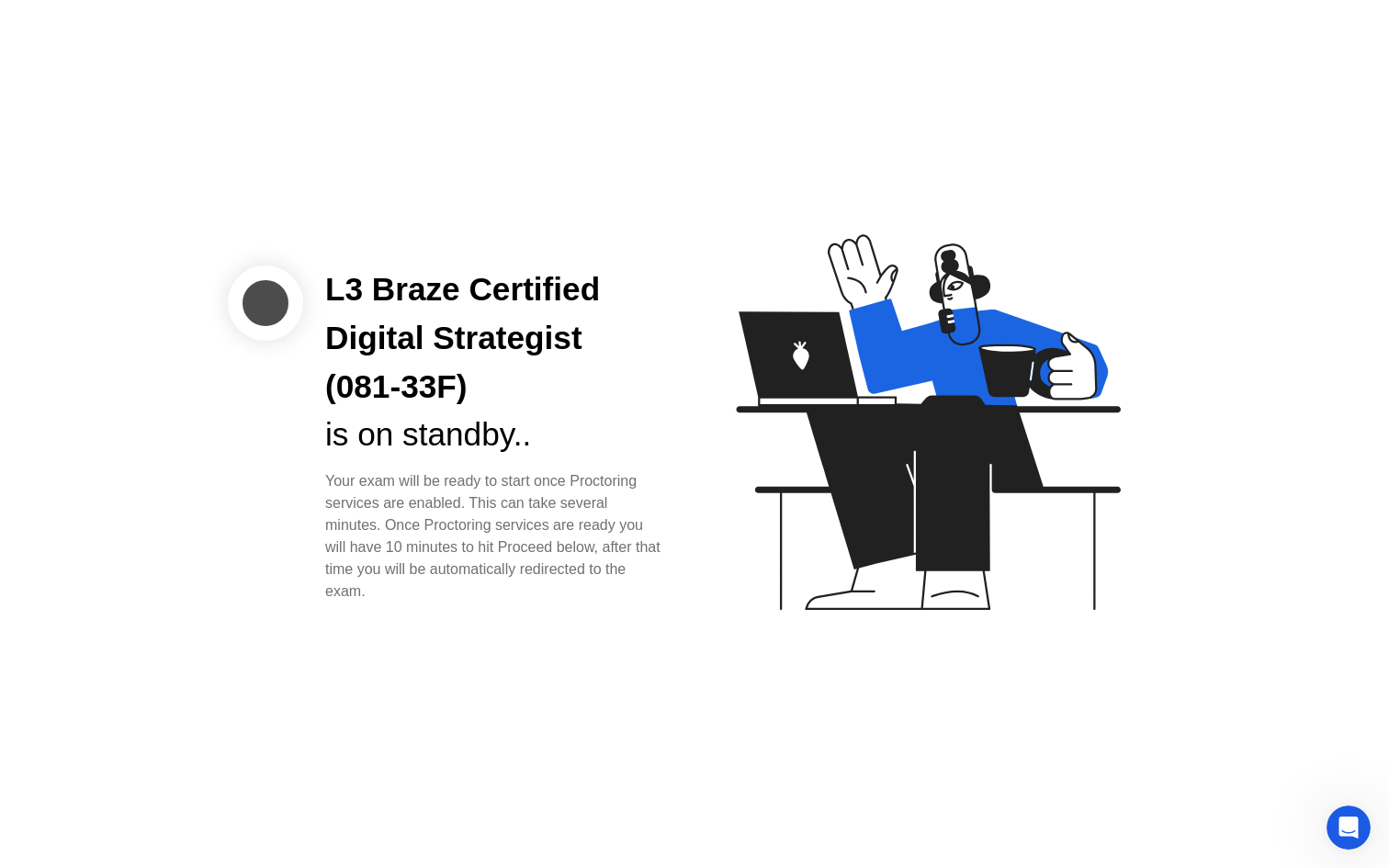
click at [446, 380] on div "L3 Braze Certified Digital Strategist (081-33F)" at bounding box center [495, 338] width 340 height 145
click at [644, 545] on div "Your exam will be ready to start once Proctoring services are enabled. This can…" at bounding box center [495, 536] width 340 height 132
click at [530, 477] on div "Your exam will be ready to start once Proctoring services are enabled. This can…" at bounding box center [495, 536] width 340 height 132
click at [262, 300] on div at bounding box center [265, 303] width 76 height 76
